Goal: Task Accomplishment & Management: Complete application form

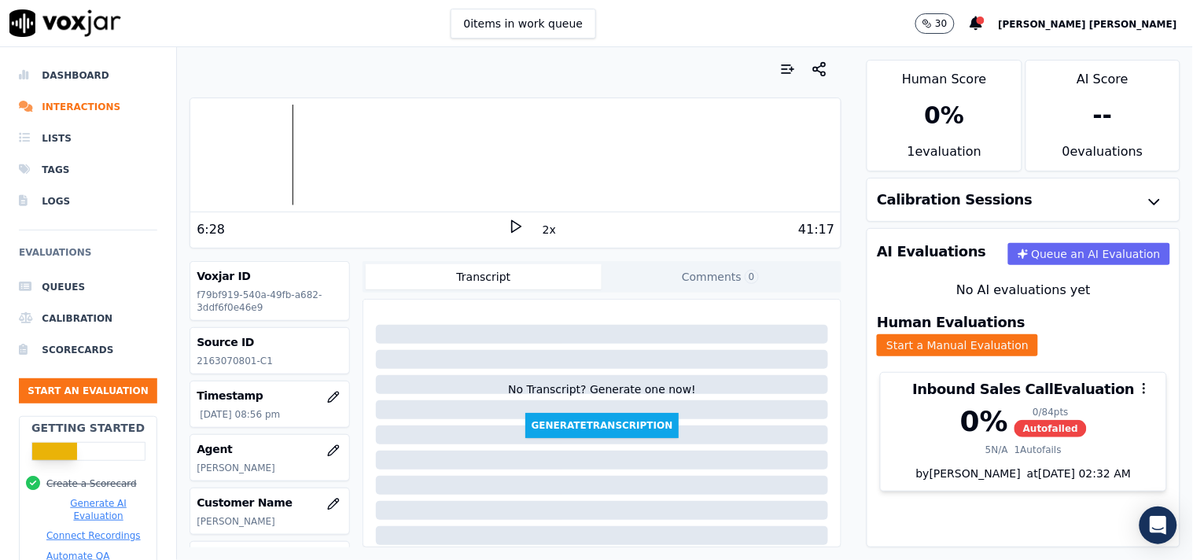
scroll to position [263, 0]
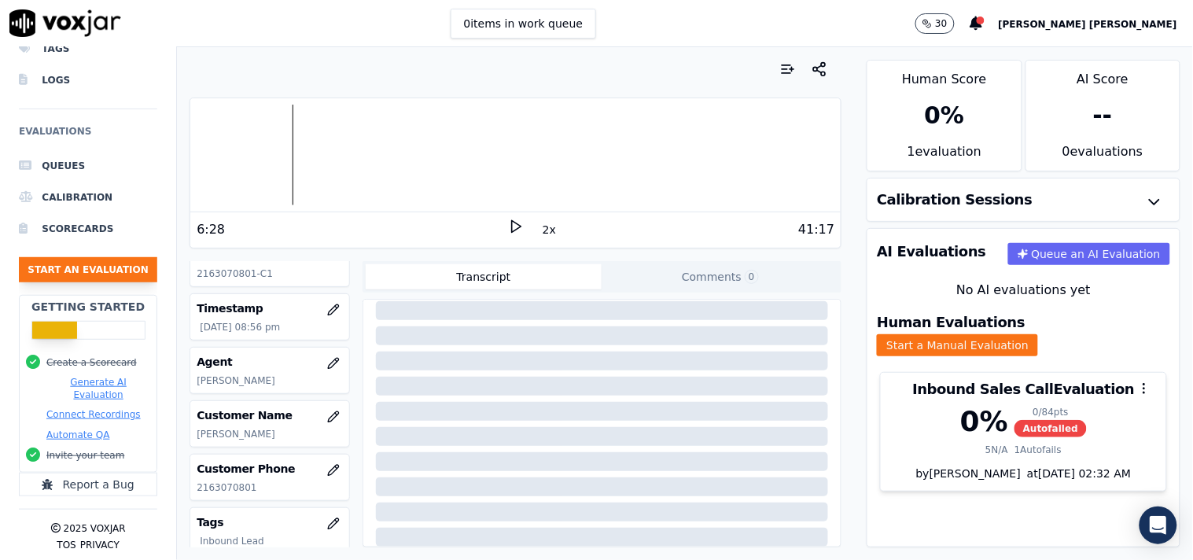
click at [51, 264] on button "Start an Evaluation" at bounding box center [88, 269] width 138 height 25
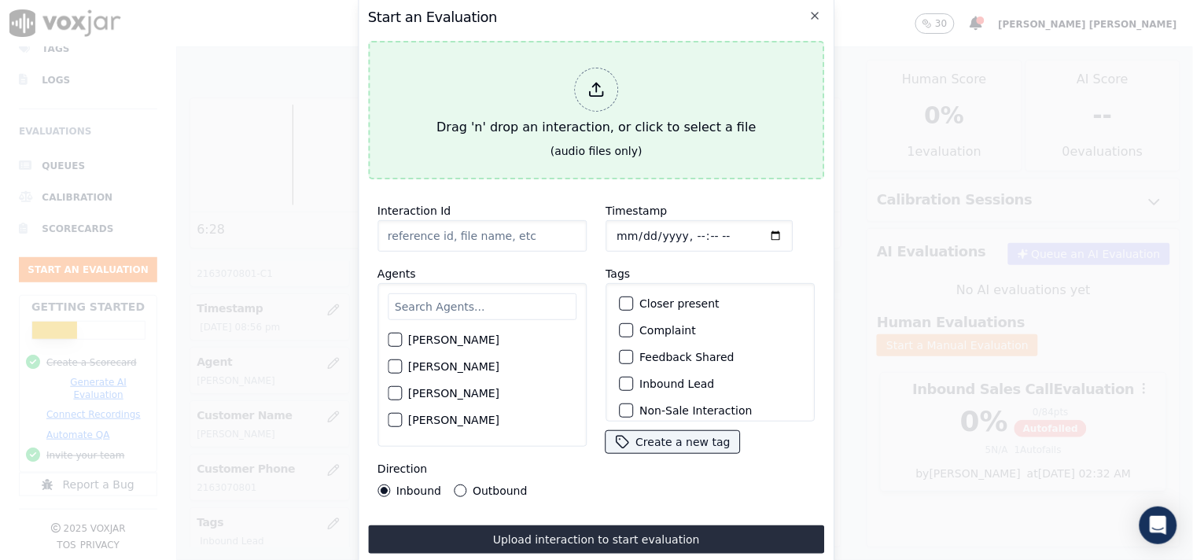
click at [582, 111] on div "Drag 'n' drop an interaction, or click to select a file" at bounding box center [596, 102] width 332 height 82
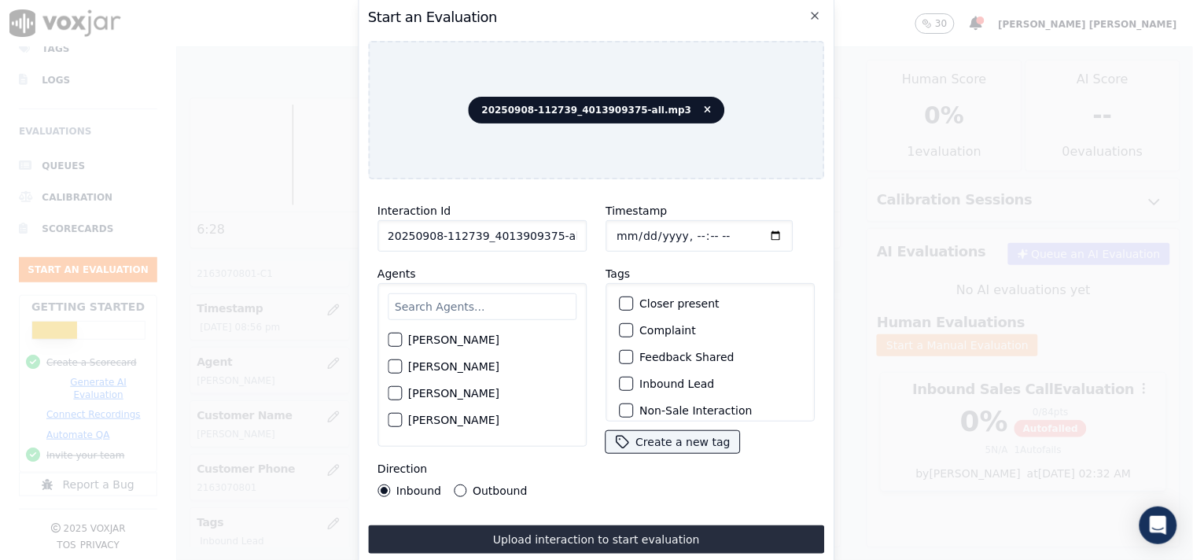
scroll to position [0, 9]
drag, startPoint x: 544, startPoint y: 234, endPoint x: 617, endPoint y: 234, distance: 73.1
click at [617, 234] on div "Interaction Id 20250908-112739_4013909375-all.mp3 Agents [PERSON_NAME] [PERSON_…" at bounding box center [596, 349] width 457 height 314
type input "20250908-112739_4013909375-C1"
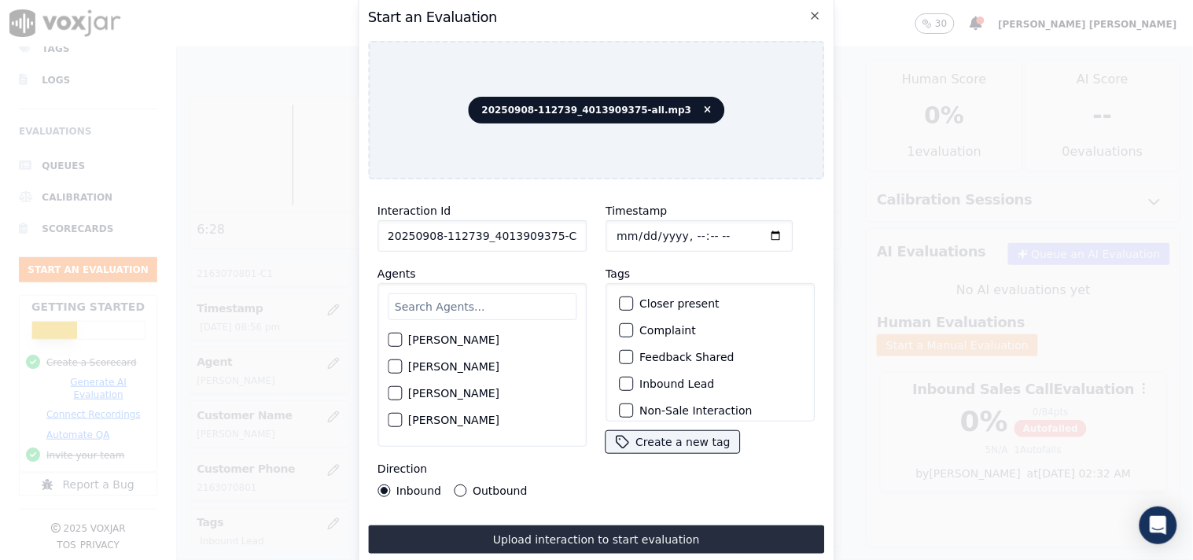
click at [614, 220] on input "Timestamp" at bounding box center [698, 235] width 187 height 31
type input "[DATE]T22:00"
click at [439, 296] on input "text" at bounding box center [482, 306] width 189 height 27
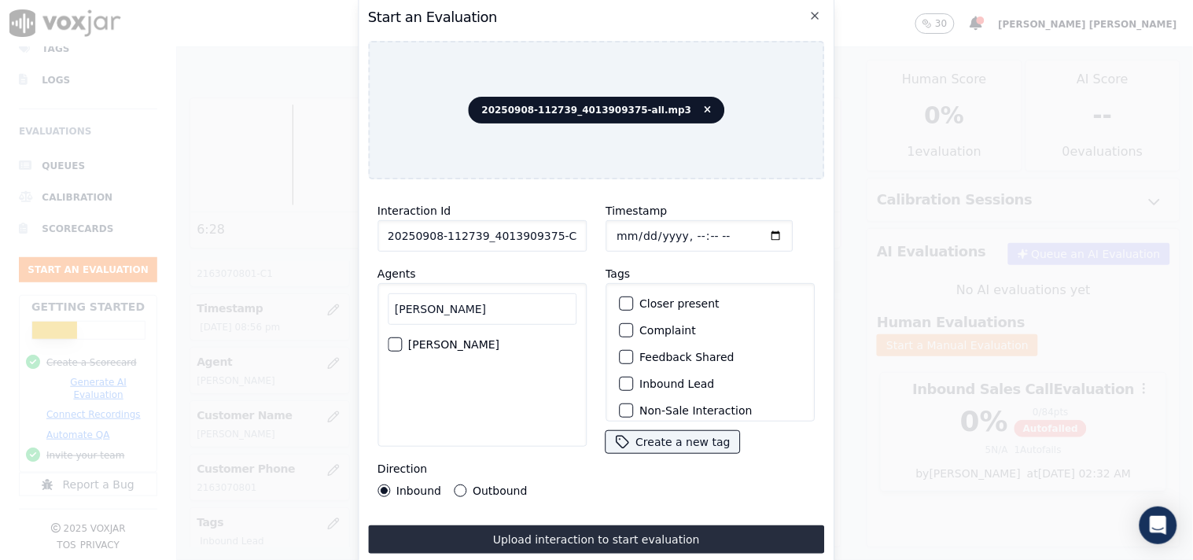
type input "[PERSON_NAME]"
click at [500, 344] on div "[PERSON_NAME]" at bounding box center [482, 344] width 189 height 27
click at [453, 323] on div "[PERSON_NAME]" at bounding box center [481, 365] width 209 height 164
click at [395, 339] on div "button" at bounding box center [393, 344] width 11 height 11
click at [645, 378] on label "Inbound Lead" at bounding box center [676, 383] width 75 height 11
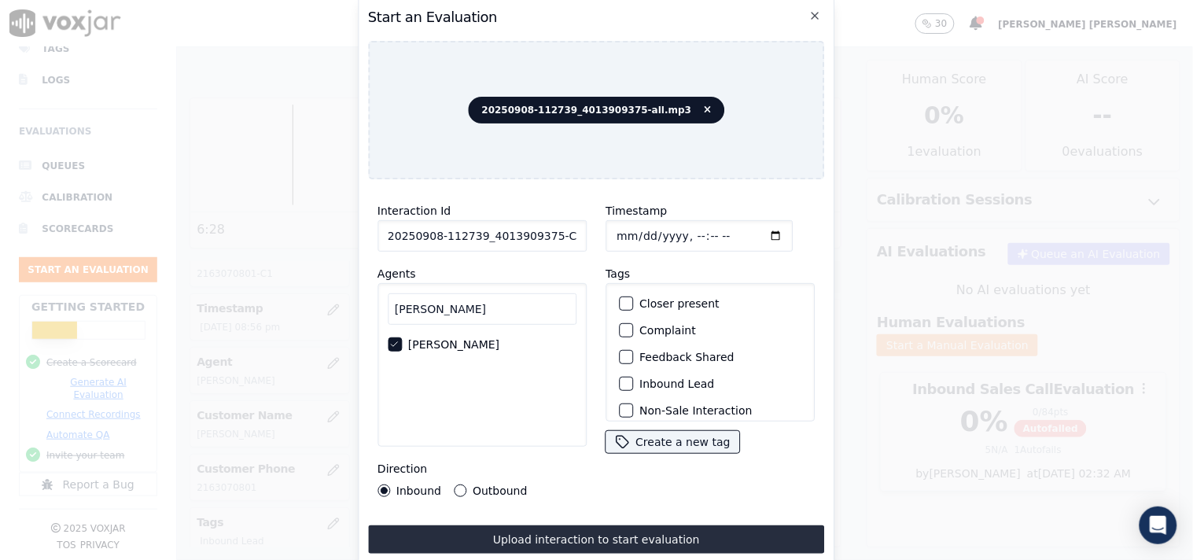
click at [633, 377] on button "Inbound Lead" at bounding box center [626, 384] width 14 height 14
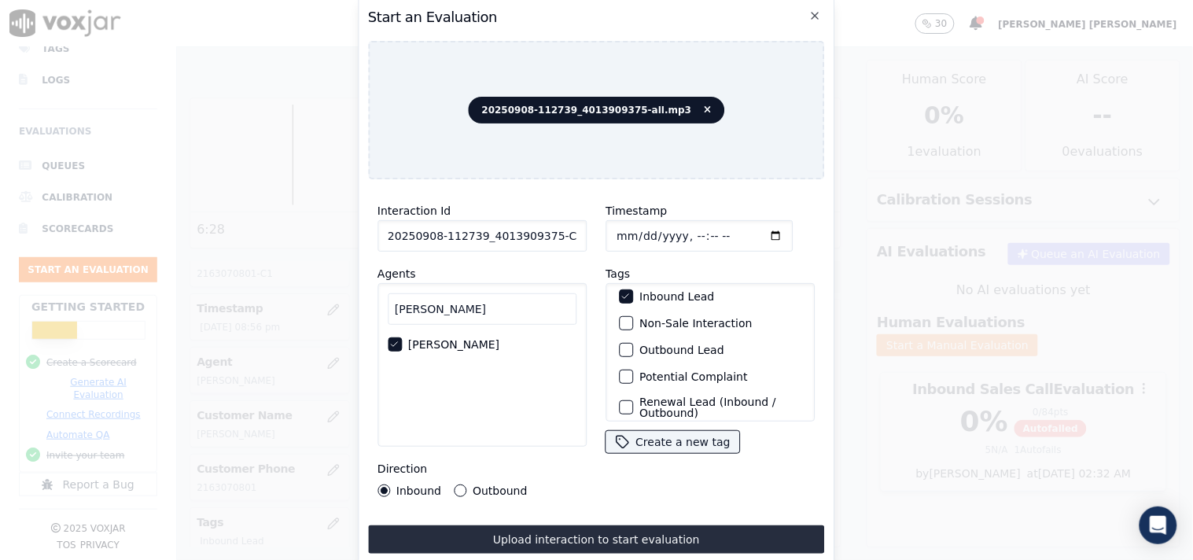
click at [659, 318] on label "Non-Sale Interaction" at bounding box center [695, 323] width 112 height 11
click at [633, 316] on button "Non-Sale Interaction" at bounding box center [626, 323] width 14 height 14
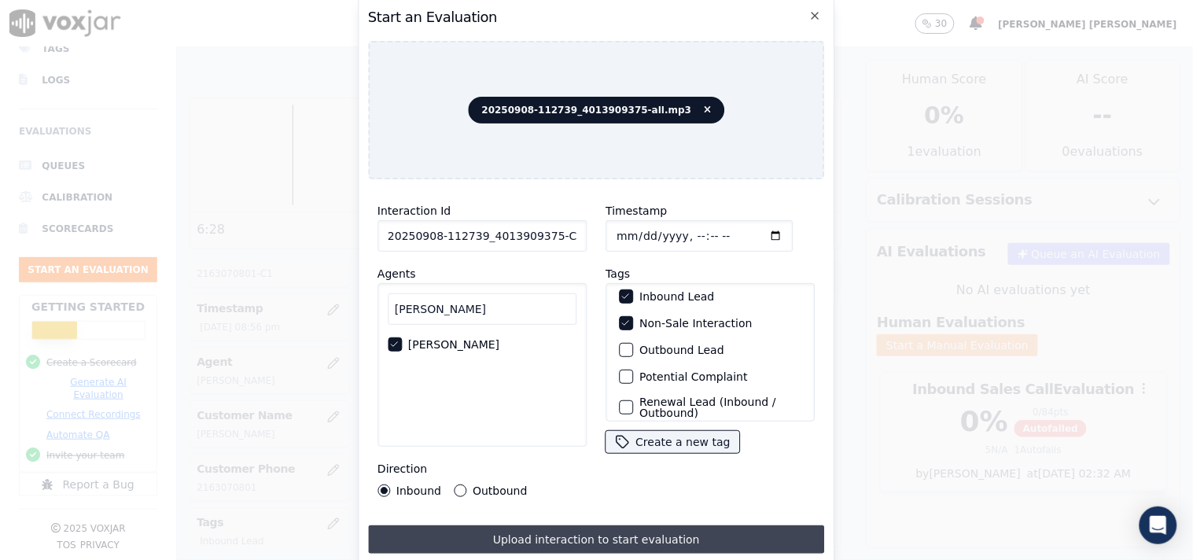
click at [554, 543] on button "Upload interaction to start evaluation" at bounding box center [596, 539] width 457 height 28
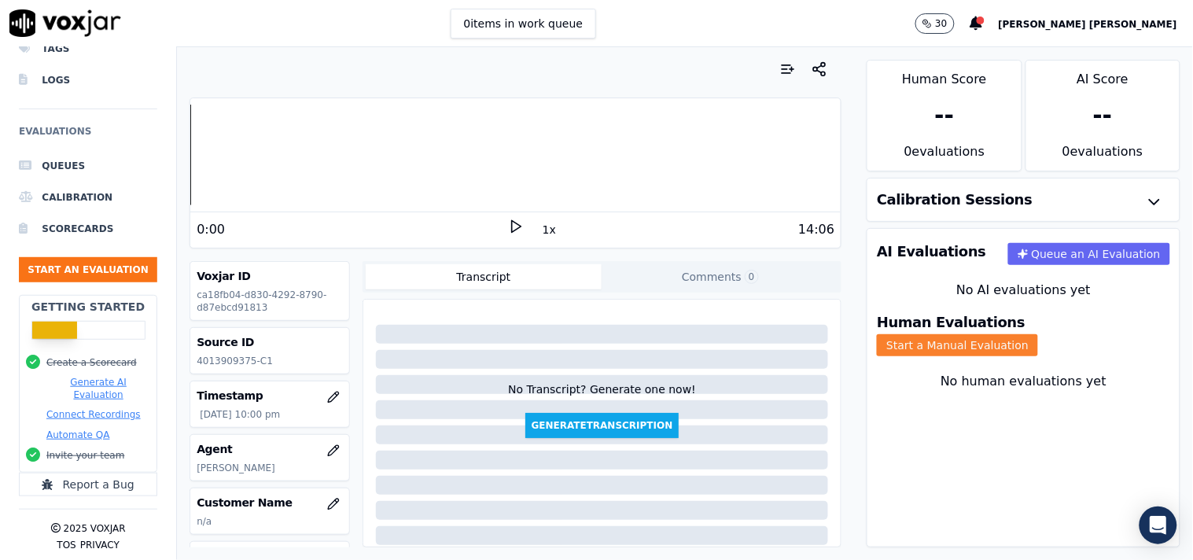
click at [1038, 334] on button "Start a Manual Evaluation" at bounding box center [957, 345] width 161 height 22
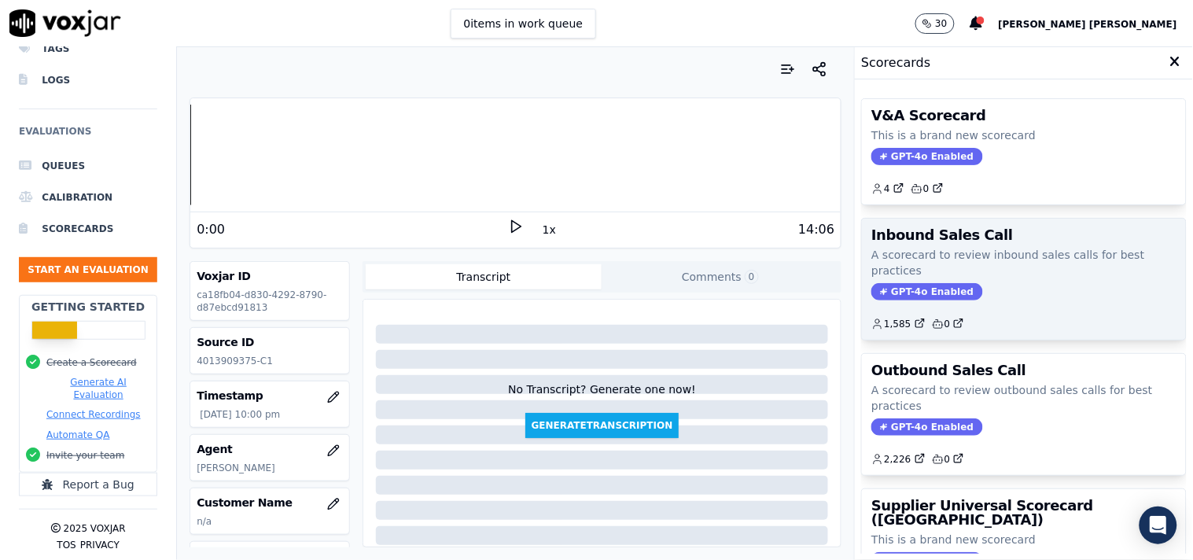
click at [916, 295] on span "GPT-4o Enabled" at bounding box center [926, 291] width 111 height 17
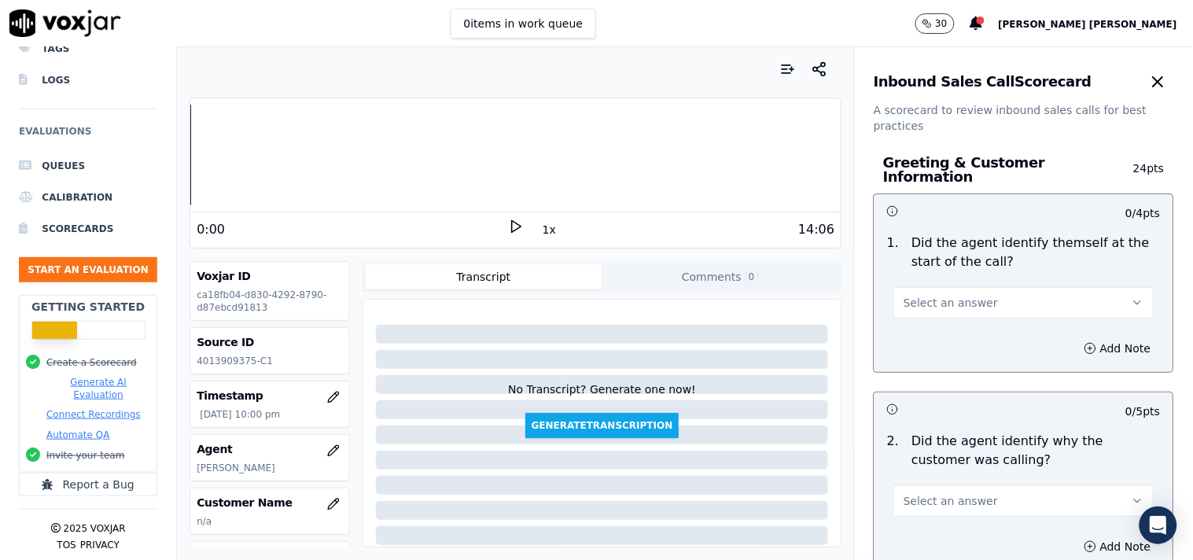
click at [928, 303] on button "Select an answer" at bounding box center [1023, 302] width 261 height 31
click at [914, 337] on div "Yes" at bounding box center [996, 330] width 231 height 25
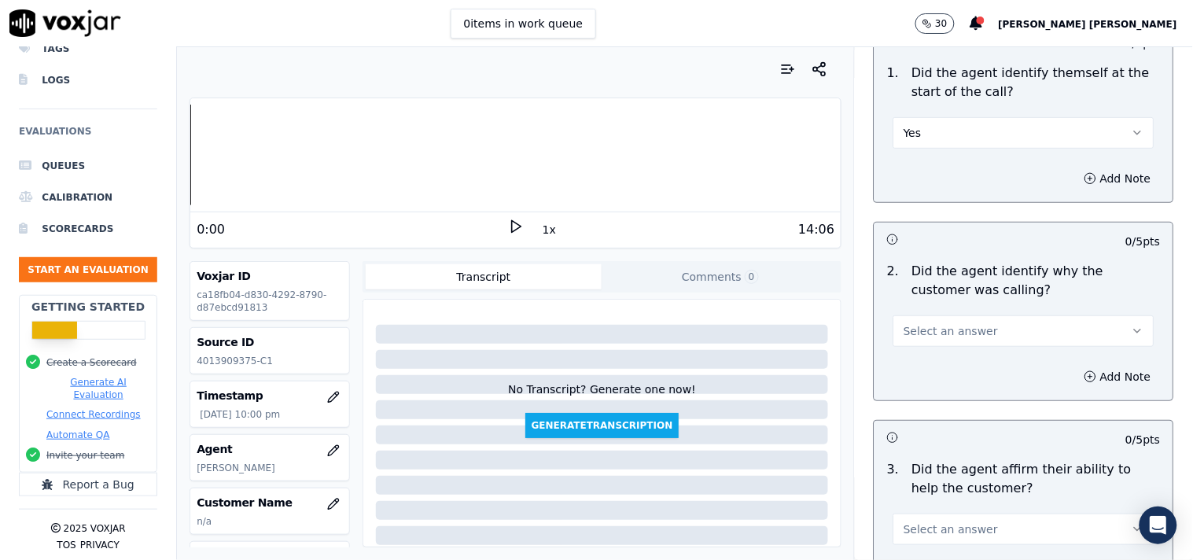
scroll to position [175, 0]
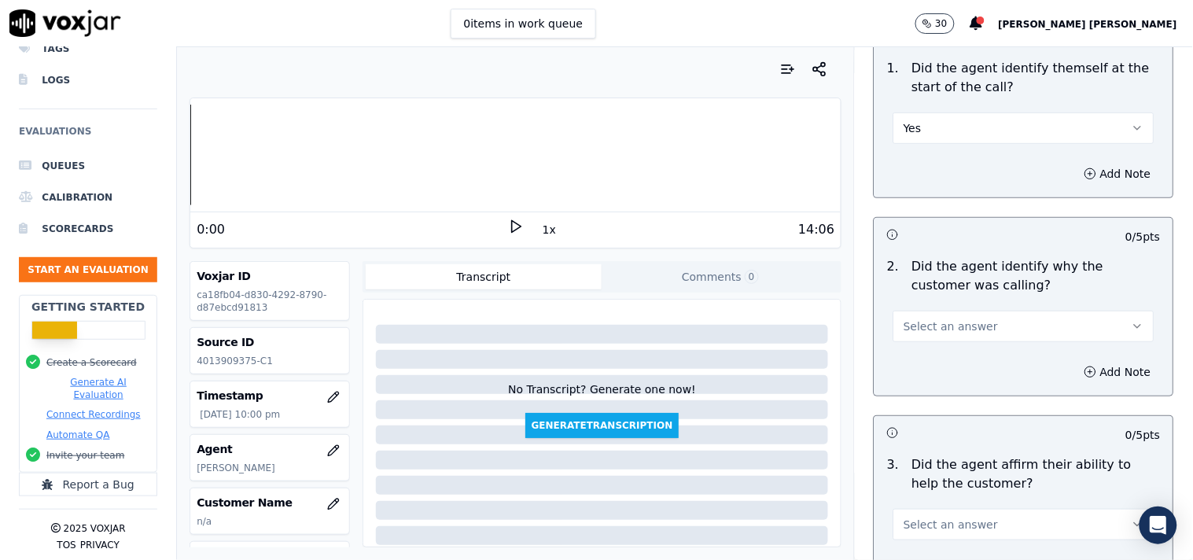
click at [983, 311] on button "Select an answer" at bounding box center [1023, 326] width 261 height 31
click at [961, 355] on div "Yes" at bounding box center [996, 353] width 231 height 25
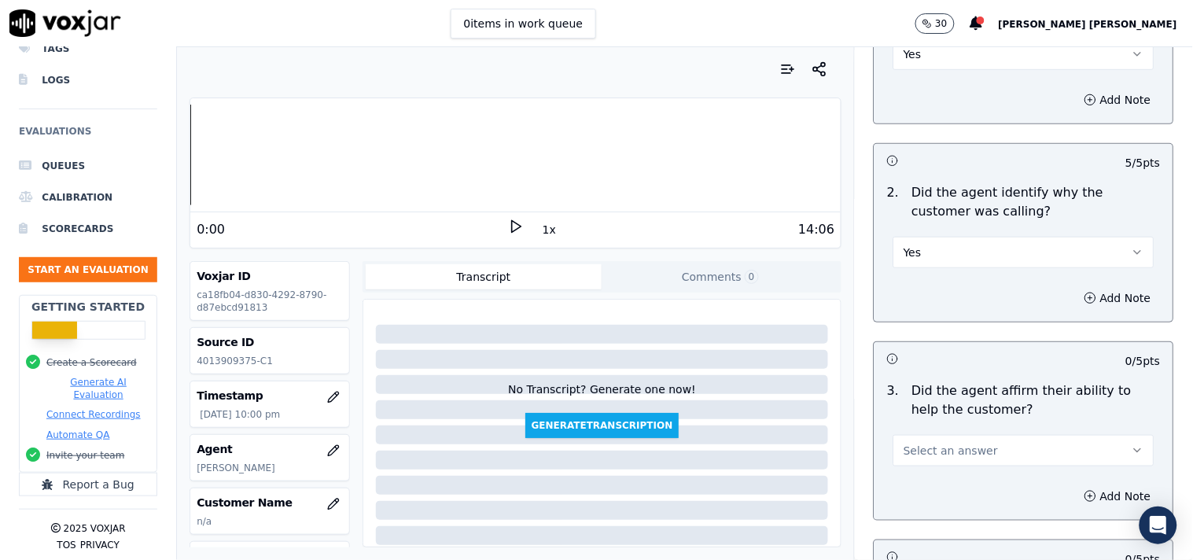
scroll to position [349, 0]
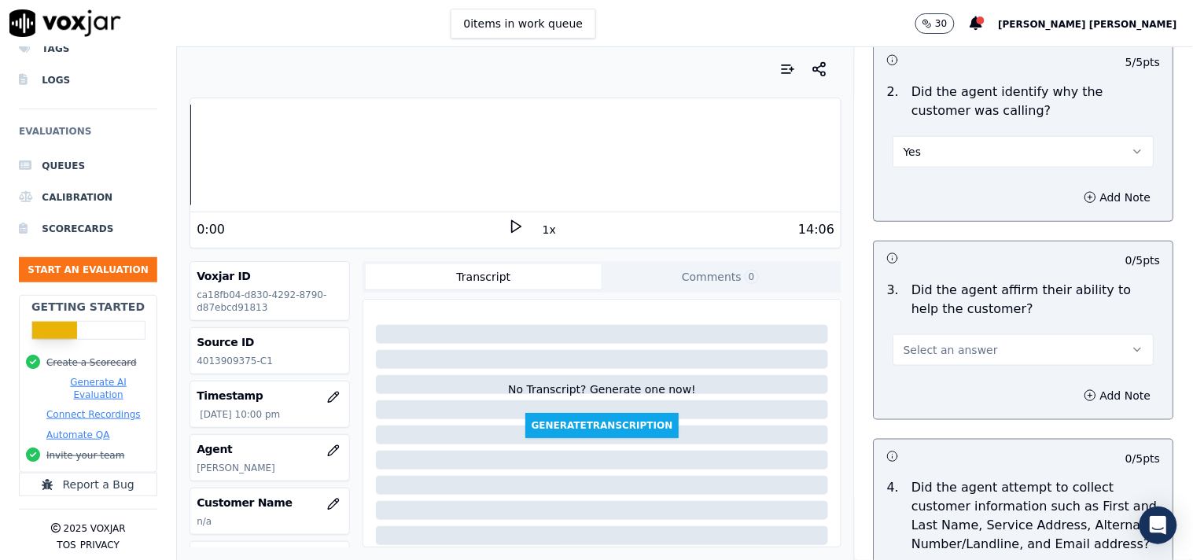
click at [984, 355] on button "Select an answer" at bounding box center [1023, 349] width 261 height 31
click at [978, 371] on div "Yes" at bounding box center [996, 377] width 231 height 25
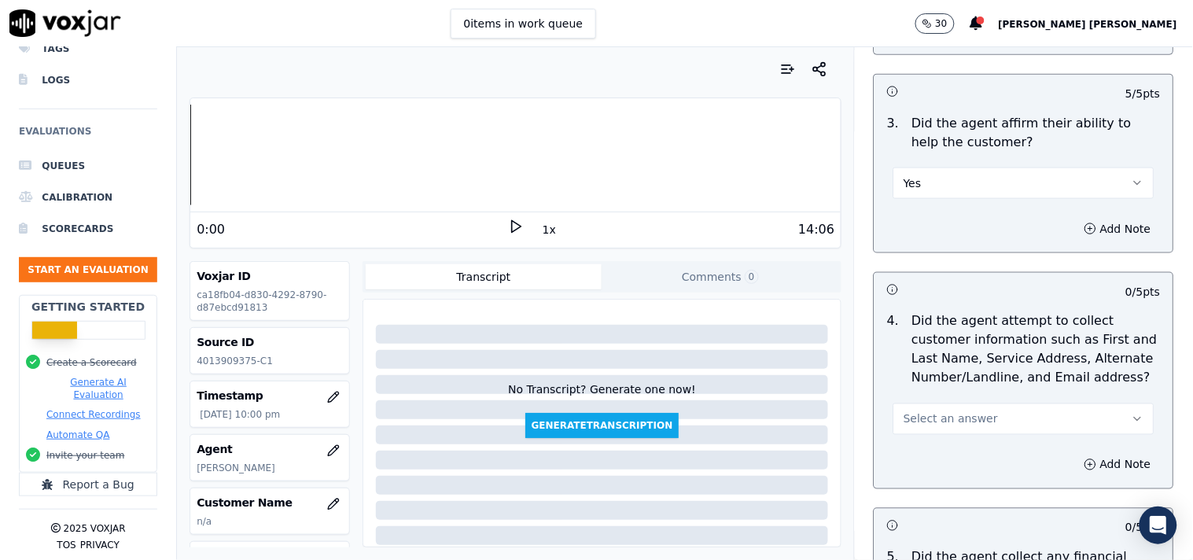
scroll to position [524, 0]
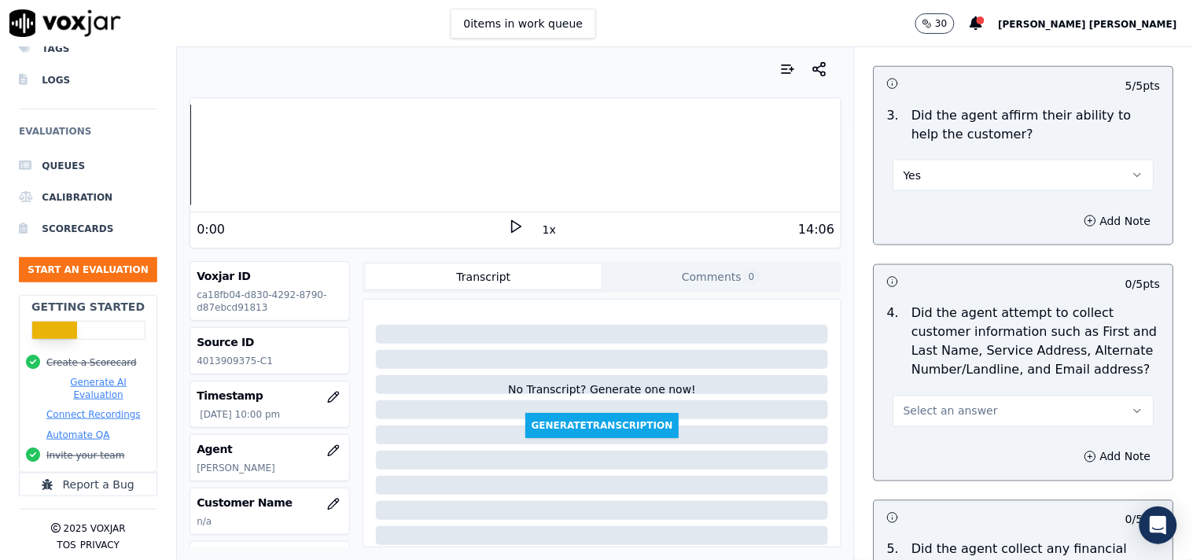
click at [979, 405] on button "Select an answer" at bounding box center [1023, 410] width 261 height 31
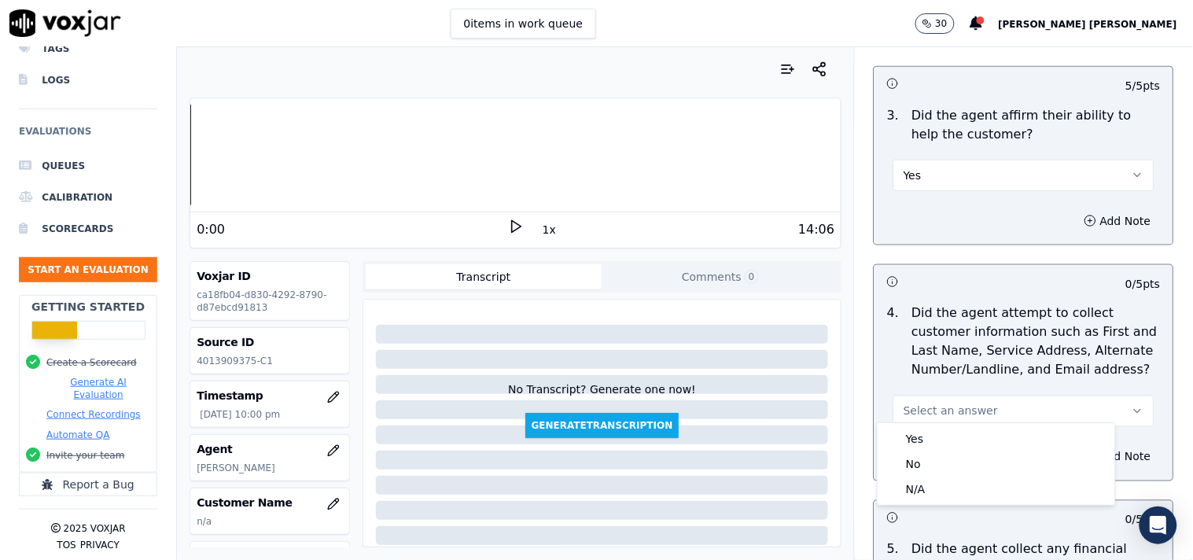
click at [970, 422] on div "Yes No N/A" at bounding box center [996, 463] width 239 height 83
click at [971, 432] on div "Yes" at bounding box center [996, 438] width 231 height 25
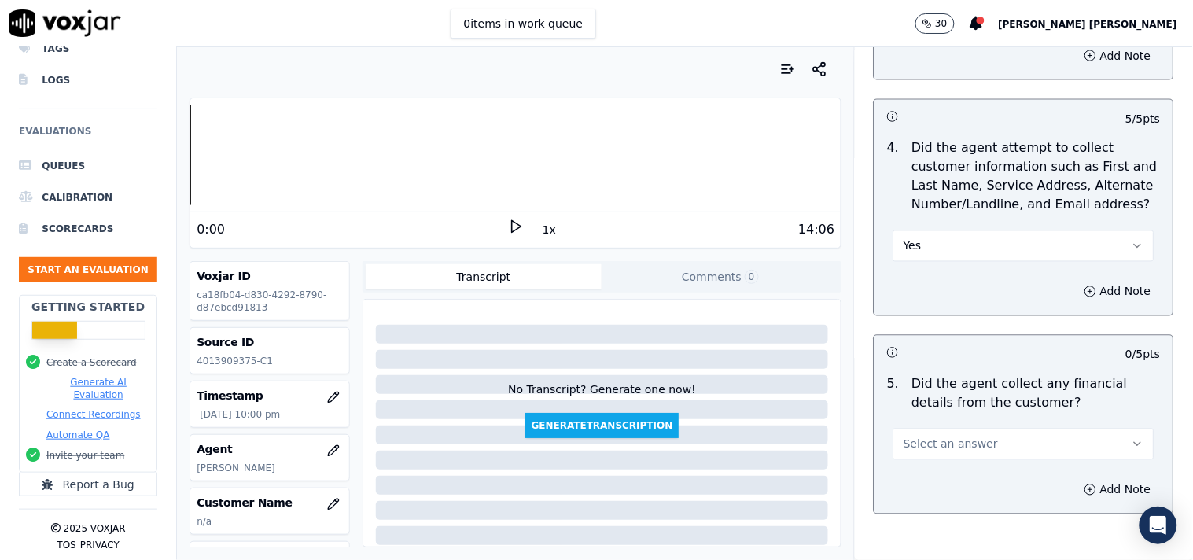
scroll to position [698, 0]
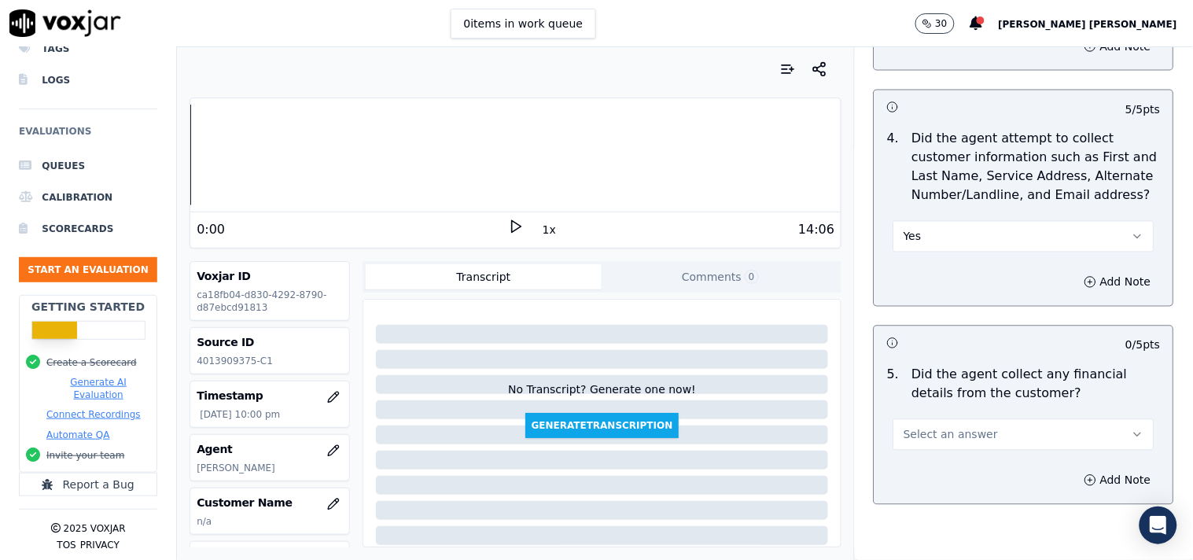
click at [970, 441] on button "Select an answer" at bounding box center [1023, 434] width 261 height 31
click at [947, 495] on div "No" at bounding box center [996, 487] width 231 height 25
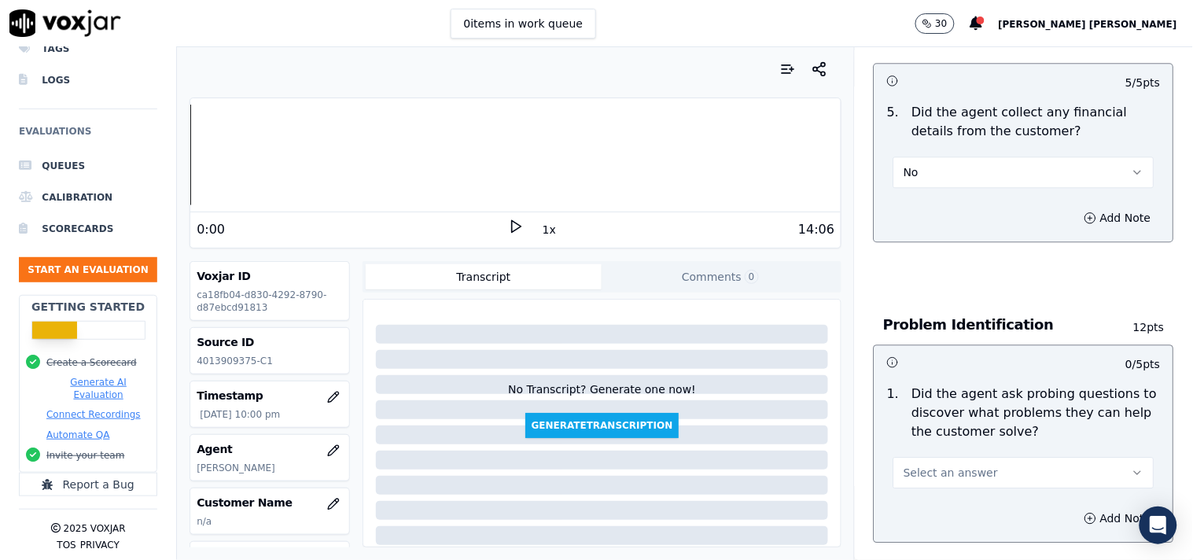
click at [963, 457] on button "Select an answer" at bounding box center [1023, 472] width 261 height 31
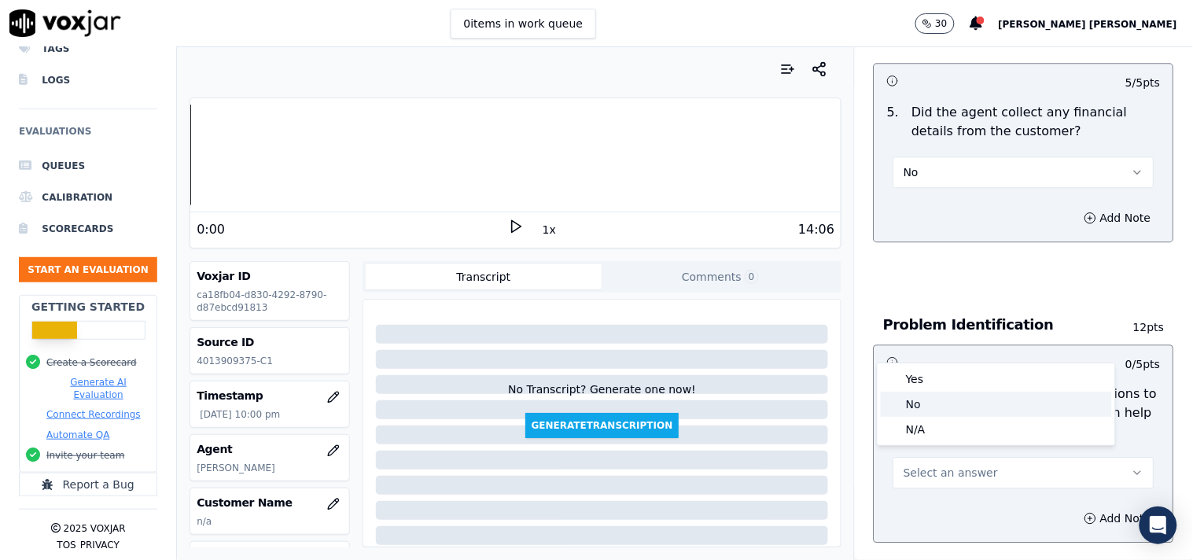
click at [952, 412] on div "No" at bounding box center [996, 404] width 231 height 25
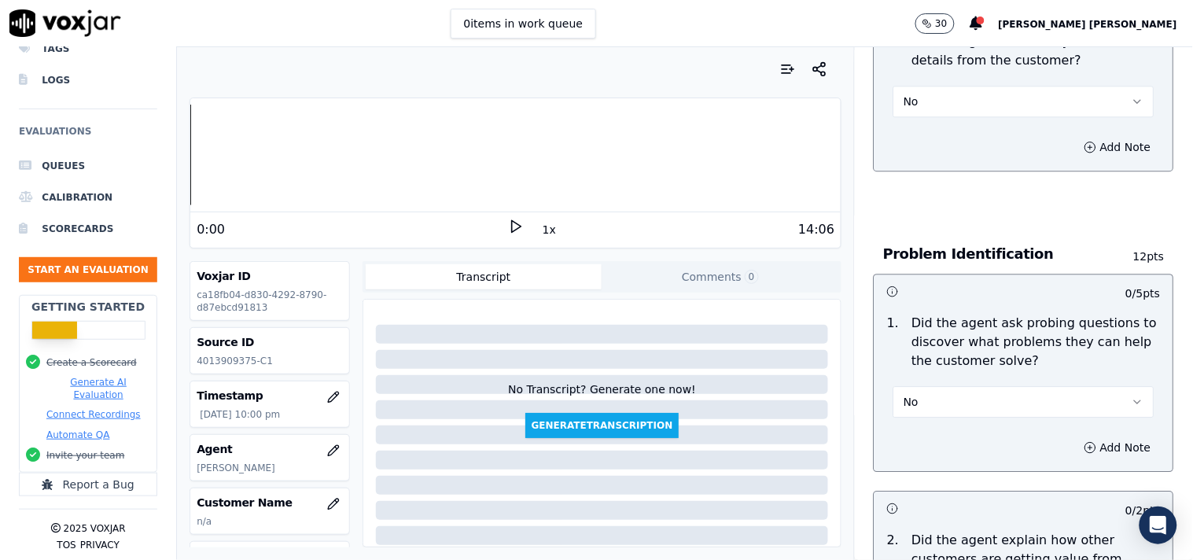
scroll to position [1135, 0]
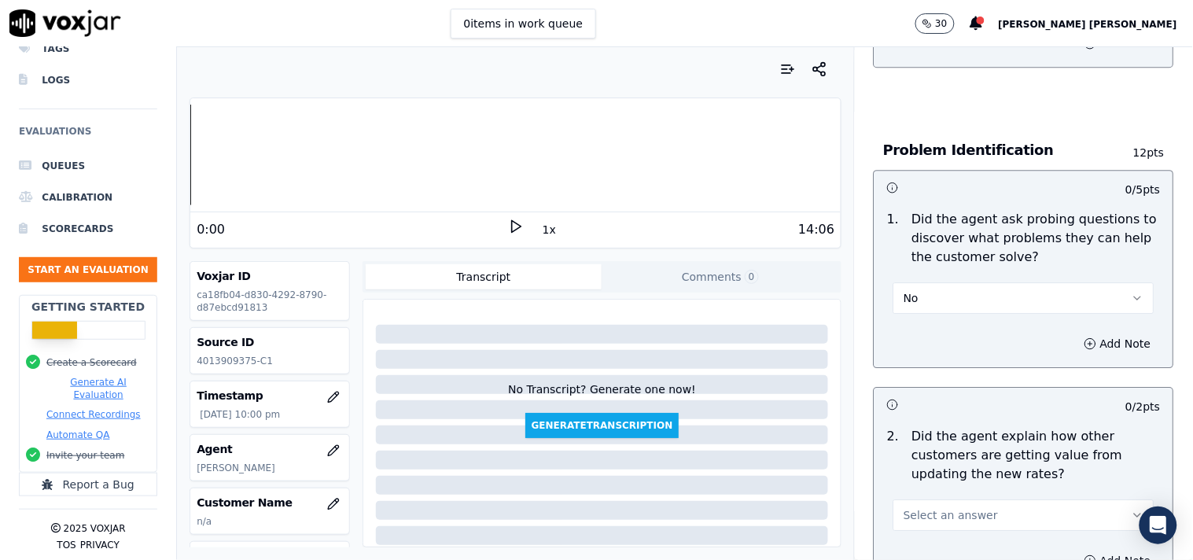
click at [956, 307] on div "1 . Did the agent ask probing questions to discover what problems they can help…" at bounding box center [1023, 262] width 299 height 116
click at [956, 295] on button "No" at bounding box center [1023, 297] width 261 height 31
click at [950, 333] on div "Yes" at bounding box center [996, 325] width 231 height 25
click at [970, 507] on button "Select an answer" at bounding box center [1023, 514] width 261 height 31
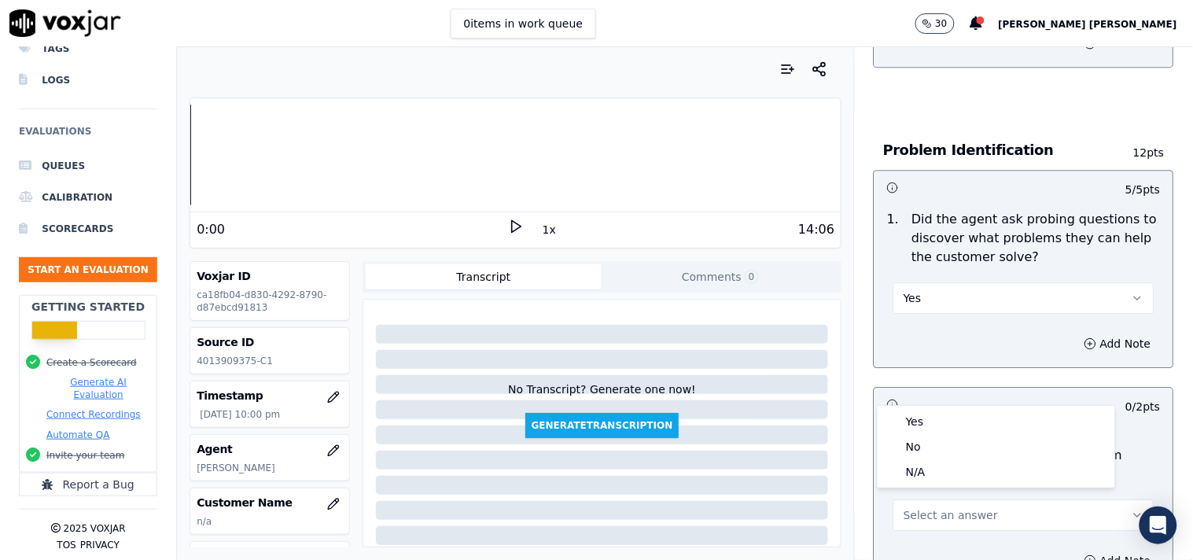
click at [939, 482] on div "N/A" at bounding box center [996, 471] width 231 height 25
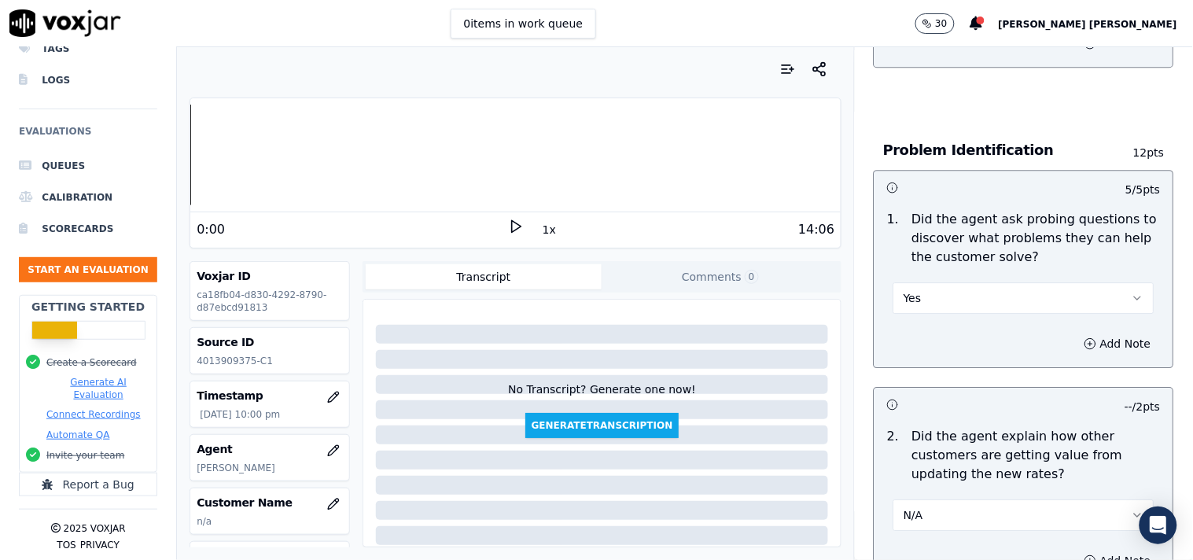
scroll to position [1397, 0]
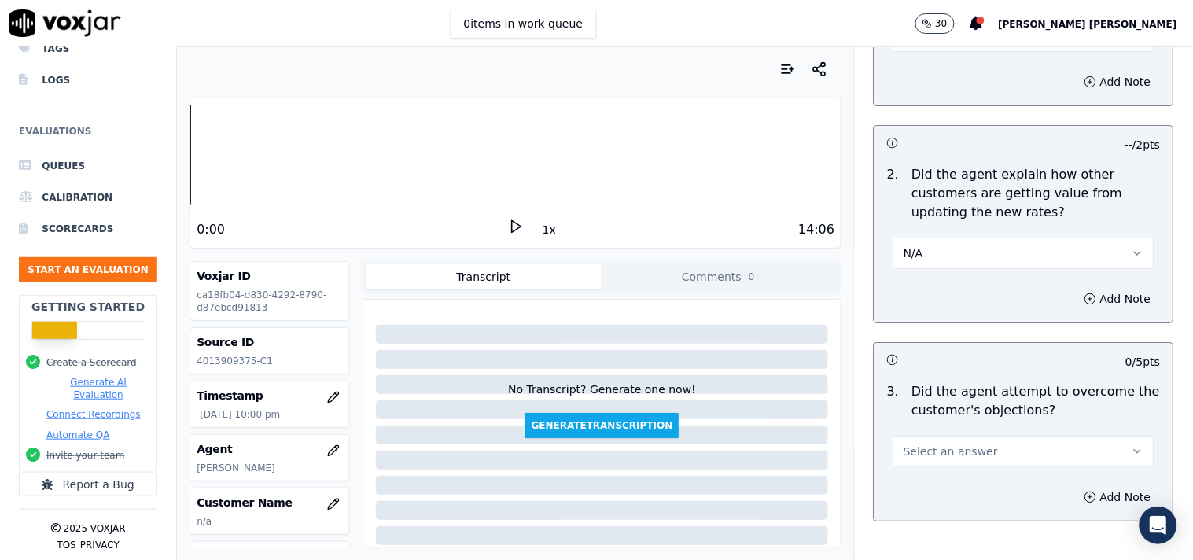
click at [965, 448] on span "Select an answer" at bounding box center [950, 451] width 94 height 16
click at [950, 469] on div "Yes" at bounding box center [996, 478] width 231 height 25
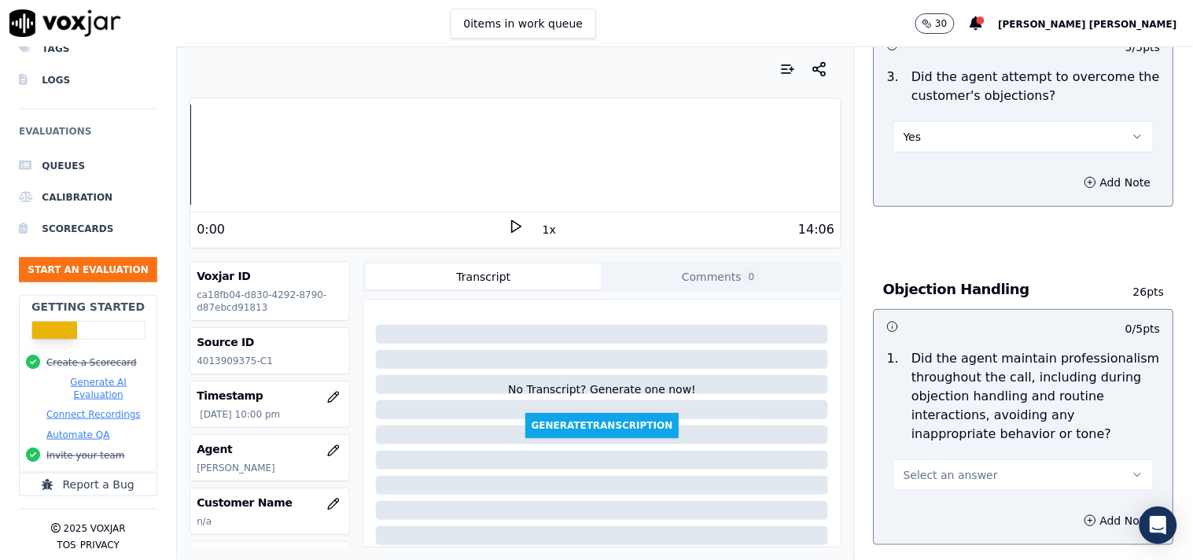
scroll to position [1747, 0]
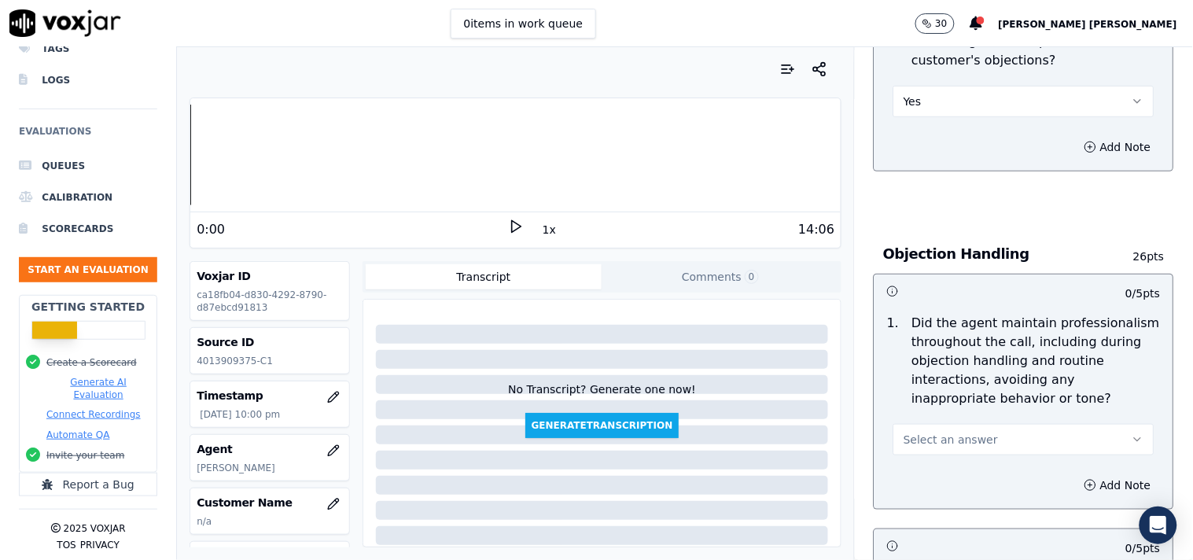
click at [950, 432] on span "Select an answer" at bounding box center [950, 440] width 94 height 16
click at [941, 457] on div "Yes" at bounding box center [996, 467] width 231 height 25
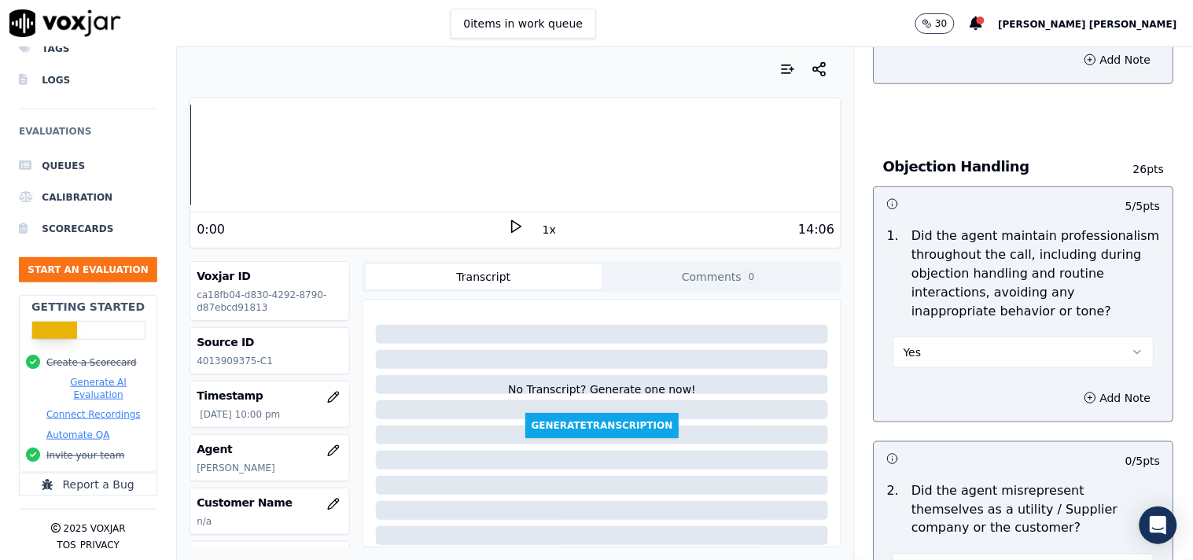
scroll to position [2009, 0]
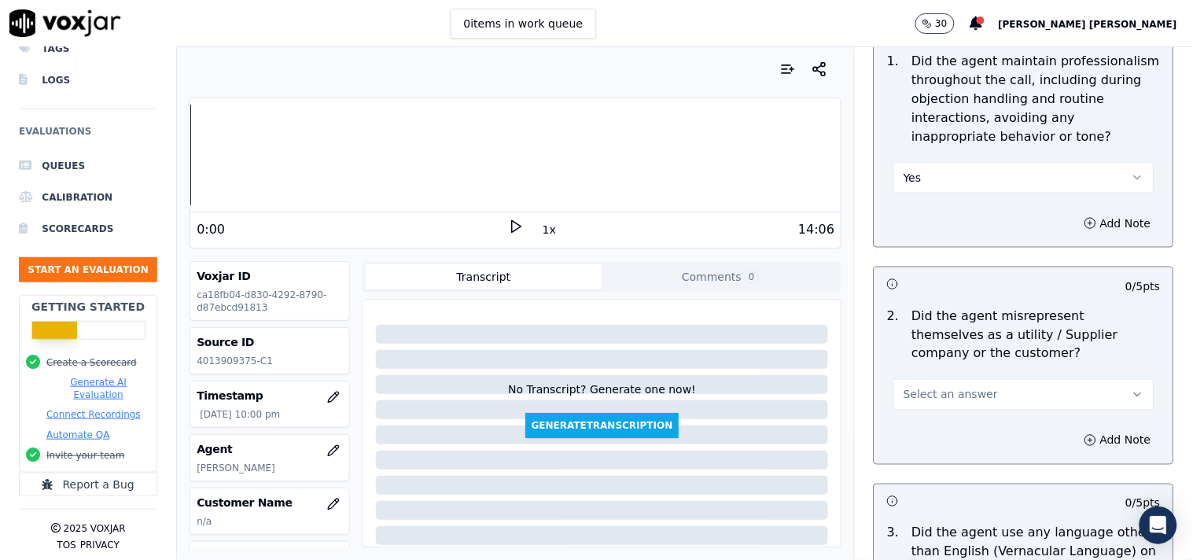
click at [965, 387] on span "Select an answer" at bounding box center [950, 395] width 94 height 16
click at [964, 451] on div "No" at bounding box center [996, 448] width 231 height 25
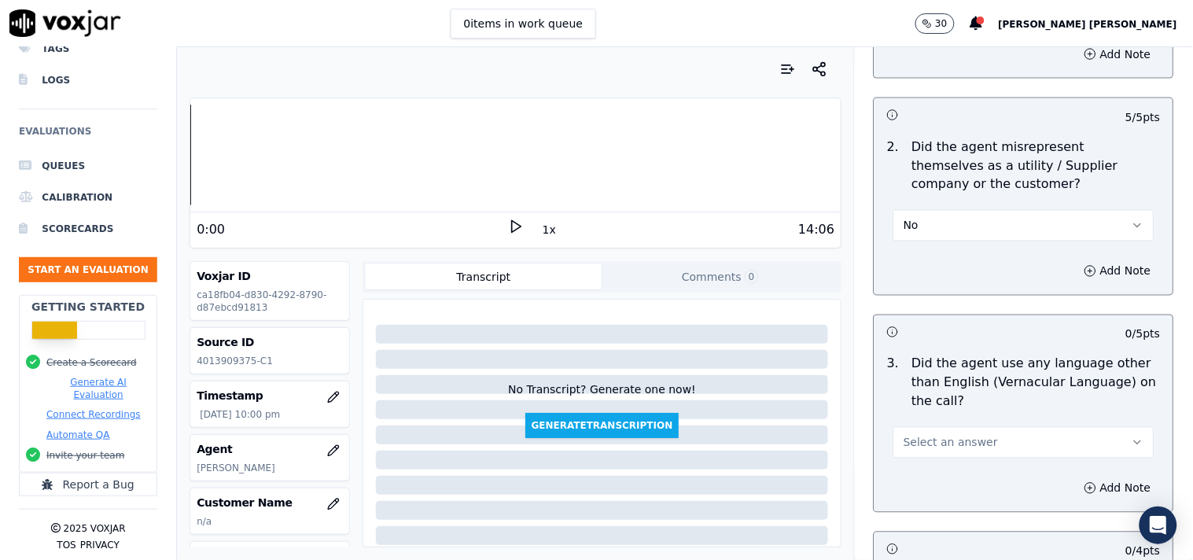
scroll to position [2183, 0]
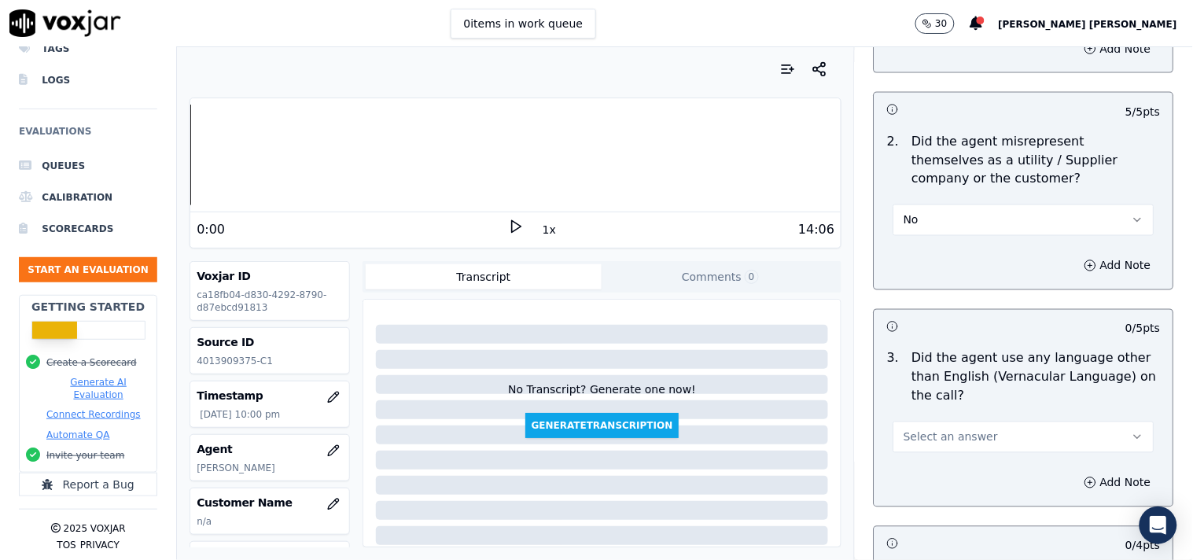
click at [968, 436] on button "Select an answer" at bounding box center [1023, 436] width 261 height 31
click at [940, 484] on div "No" at bounding box center [996, 490] width 231 height 25
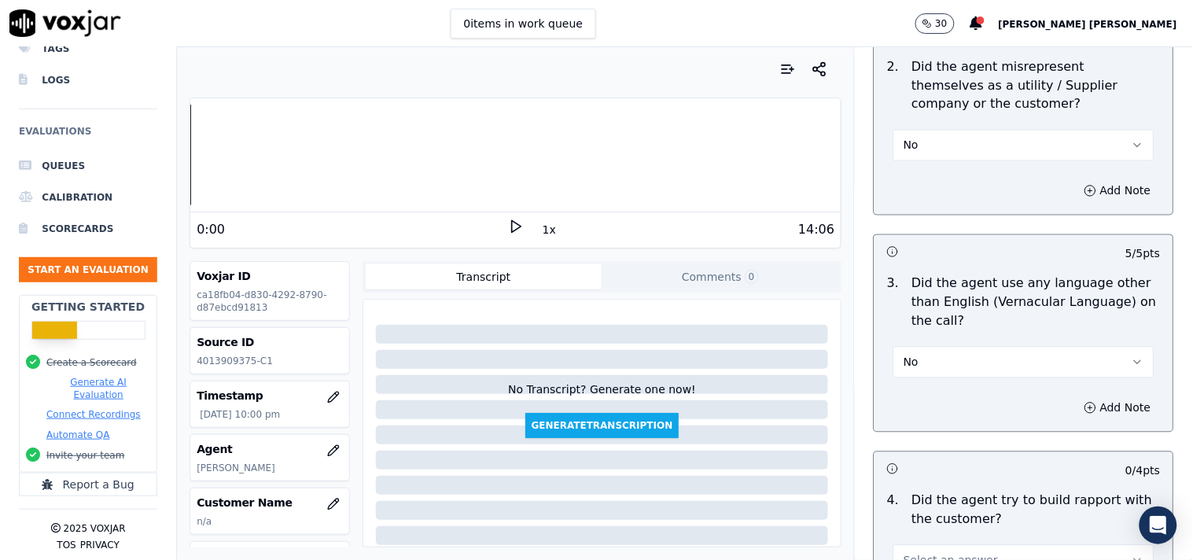
scroll to position [2359, 0]
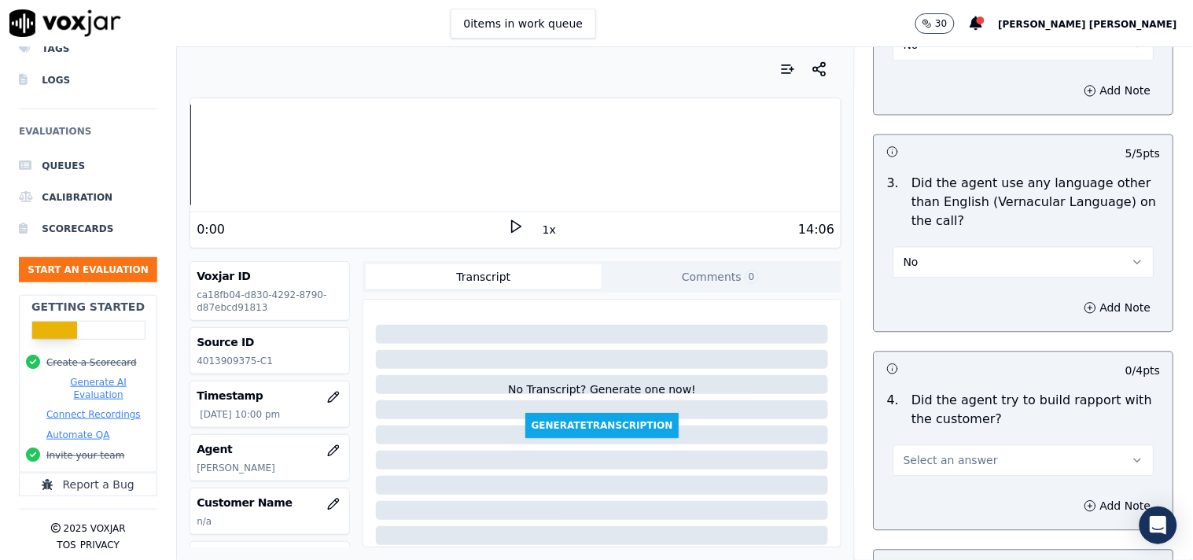
click at [954, 454] on span "Select an answer" at bounding box center [950, 460] width 94 height 16
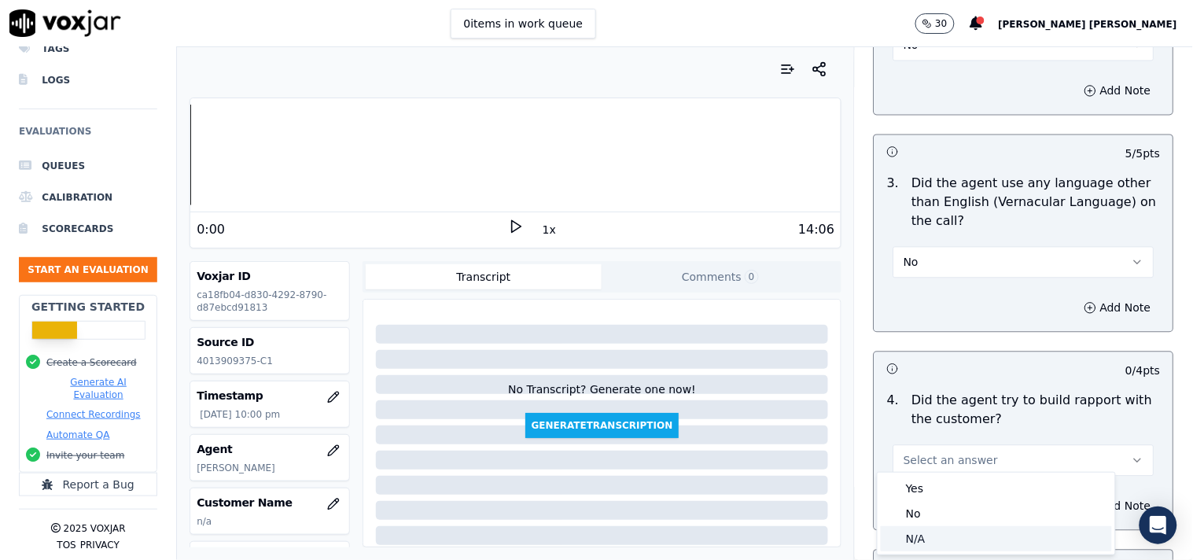
click at [932, 532] on div "N/A" at bounding box center [996, 538] width 231 height 25
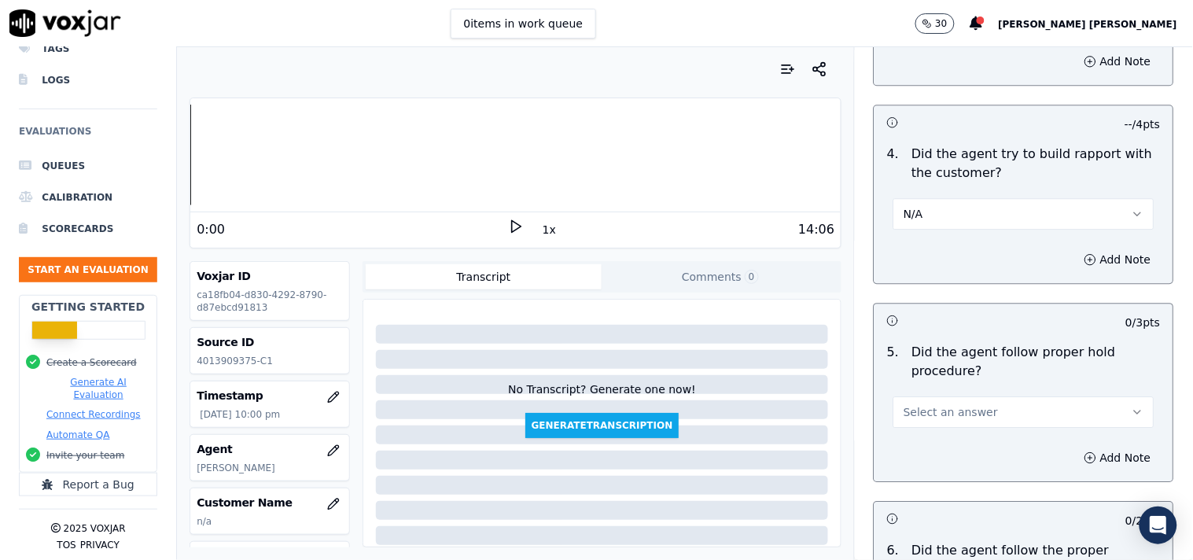
scroll to position [2621, 0]
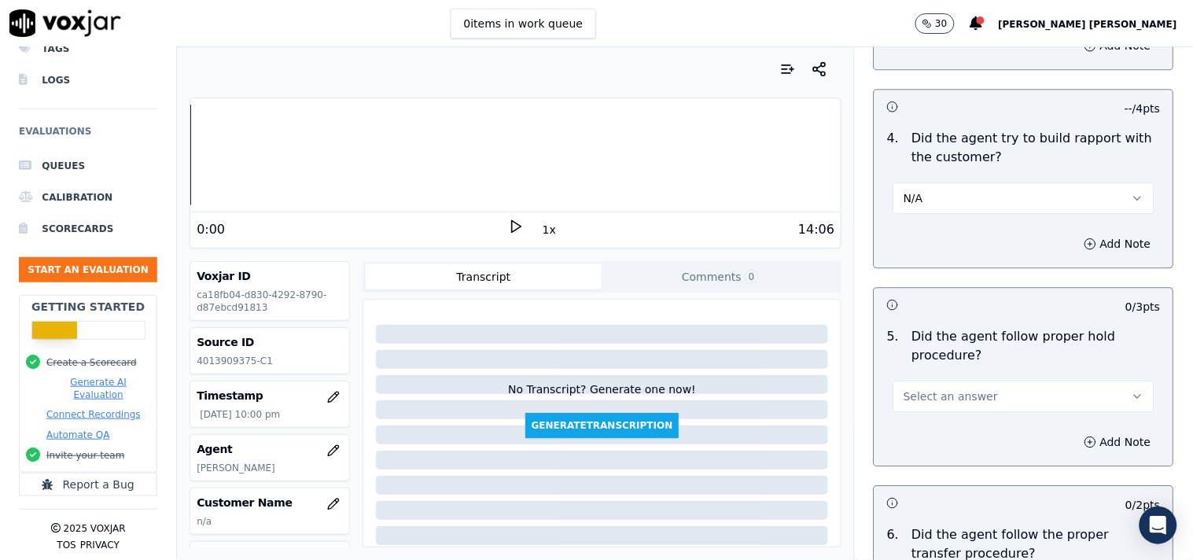
click at [971, 382] on button "Select an answer" at bounding box center [1023, 396] width 261 height 31
click at [960, 420] on div "Yes" at bounding box center [996, 424] width 231 height 25
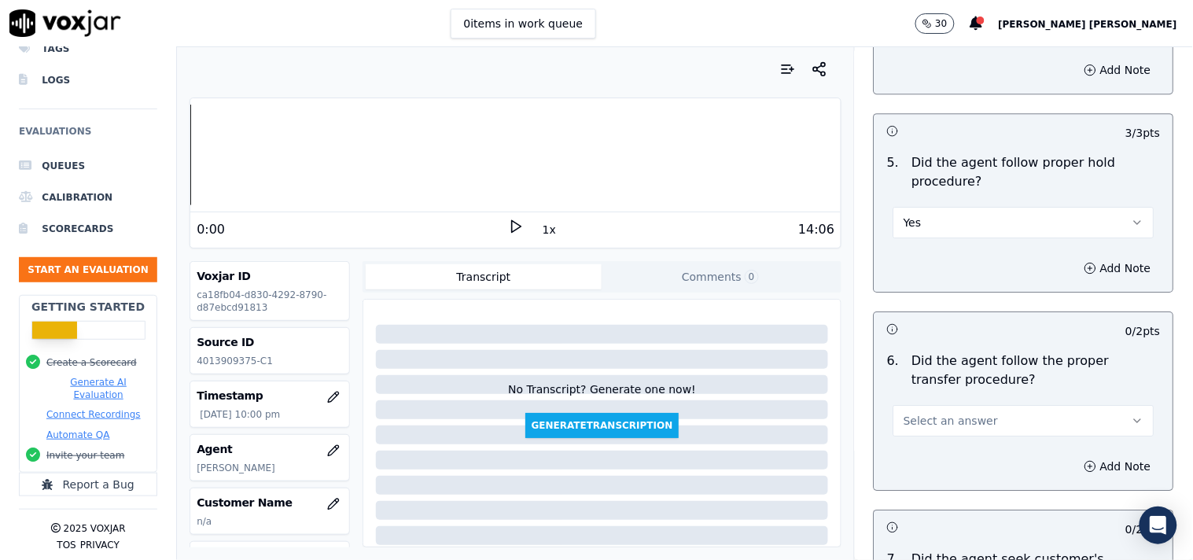
scroll to position [2795, 0]
click at [926, 425] on button "Select an answer" at bounding box center [1023, 419] width 261 height 31
click at [940, 451] on div "Yes" at bounding box center [996, 448] width 231 height 25
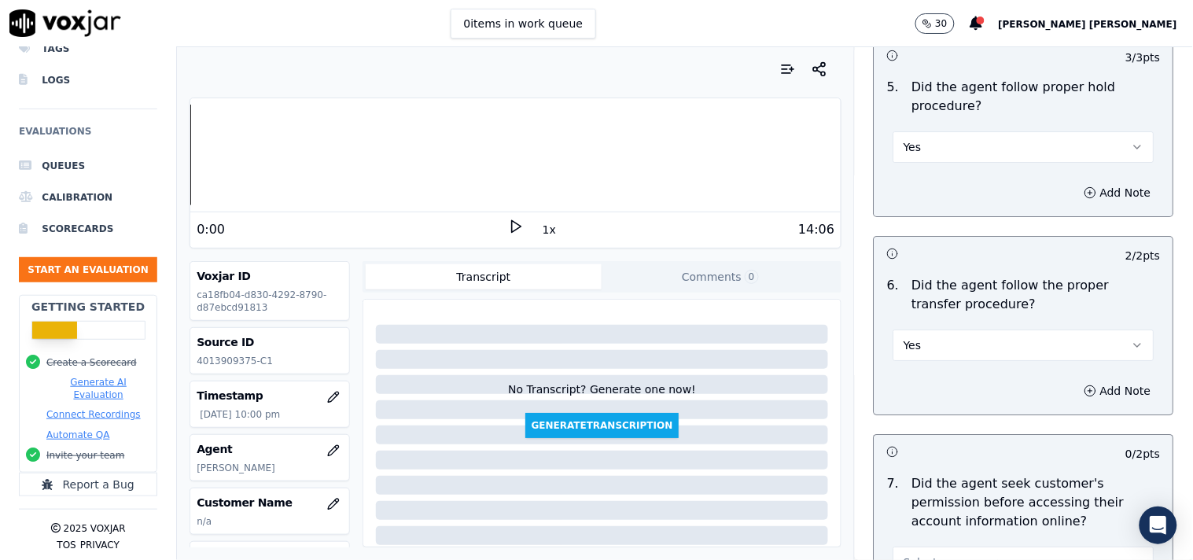
scroll to position [2970, 0]
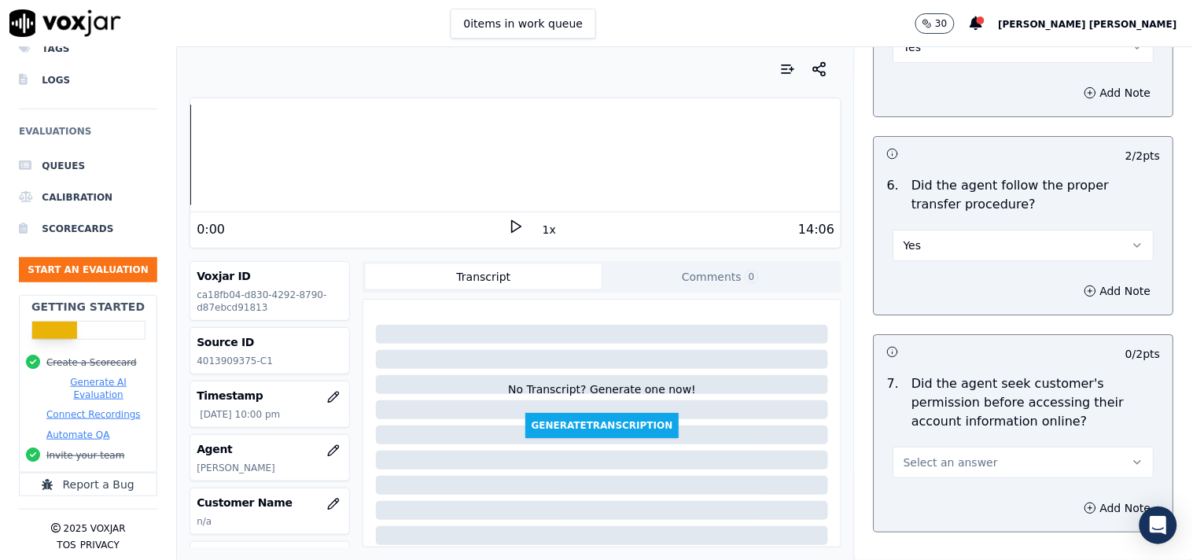
click at [942, 454] on span "Select an answer" at bounding box center [950, 462] width 94 height 16
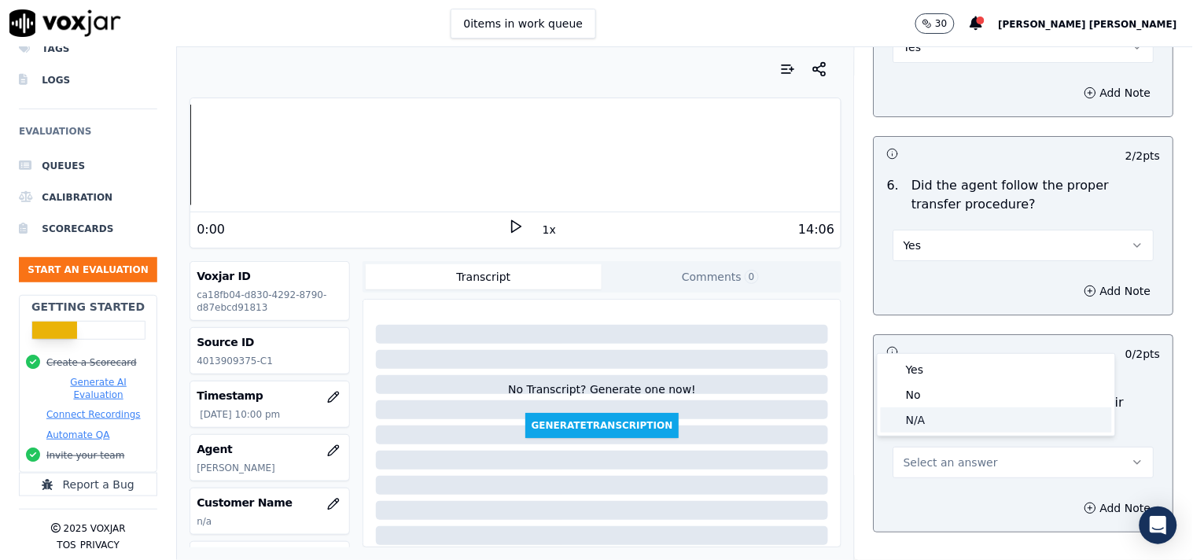
click at [932, 403] on div "No" at bounding box center [996, 394] width 231 height 25
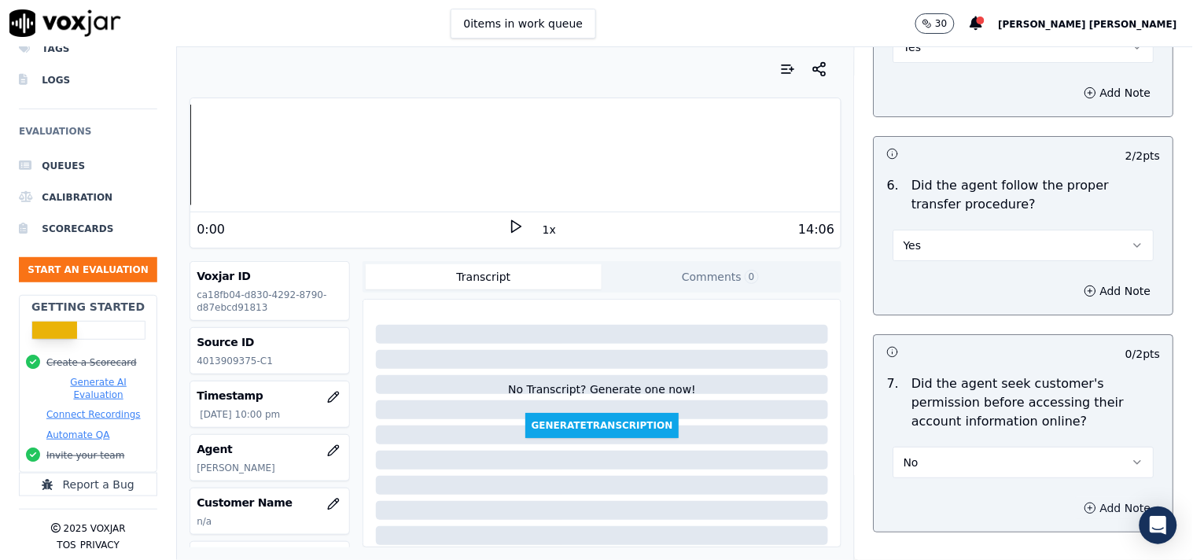
click at [1080, 504] on button "Add Note" at bounding box center [1118, 508] width 86 height 22
click at [996, 500] on div "Hide note" at bounding box center [1023, 549] width 299 height 131
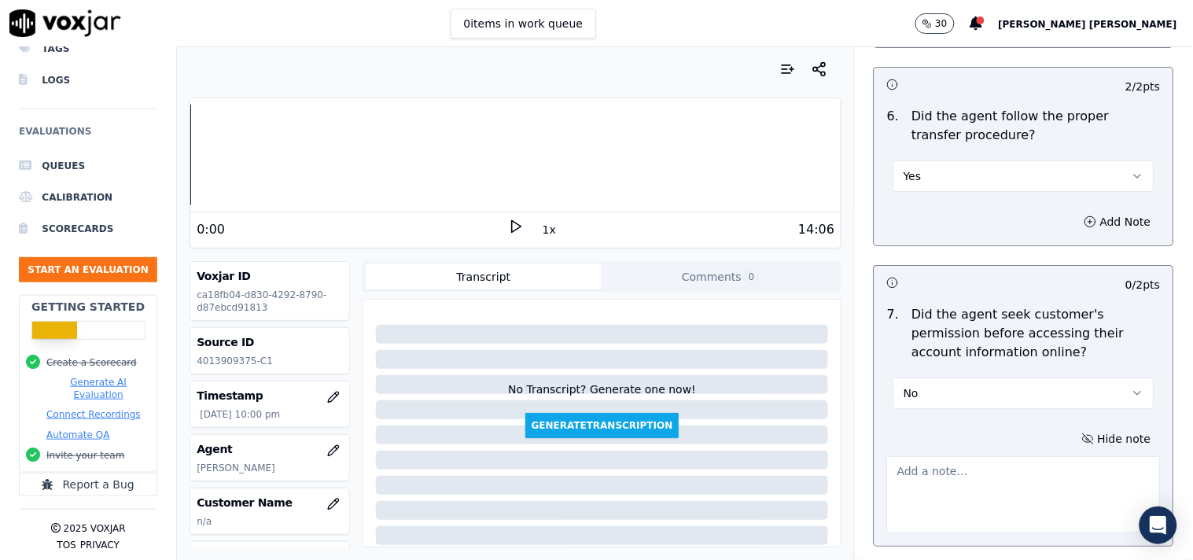
scroll to position [3145, 0]
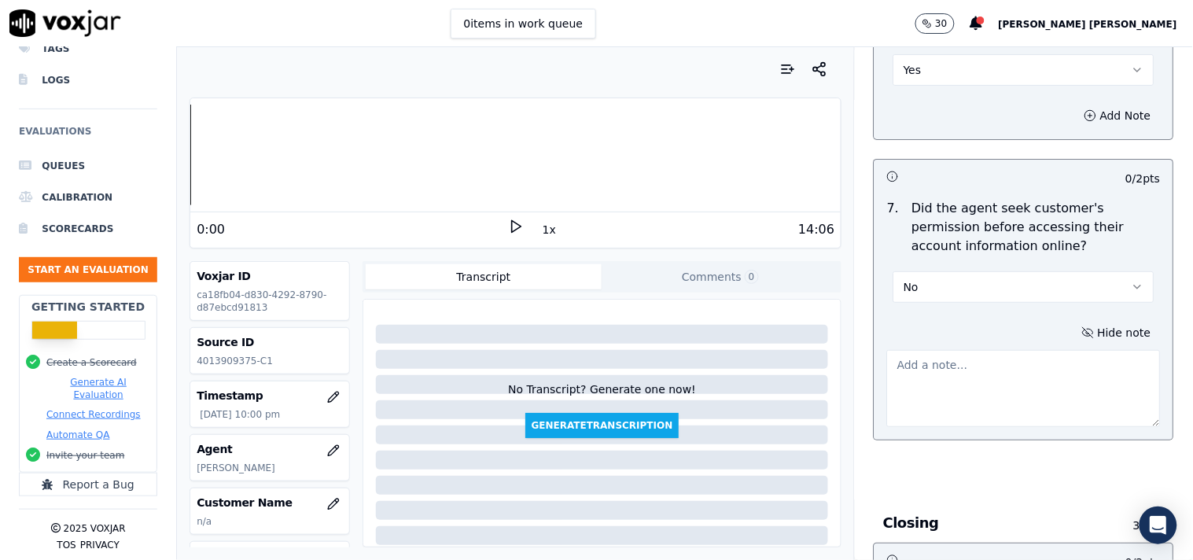
click at [967, 379] on textarea at bounding box center [1024, 388] width 274 height 77
paste textarea "@01:27-[PERSON_NAME] informed the account number to cx ,without taking the cx p…"
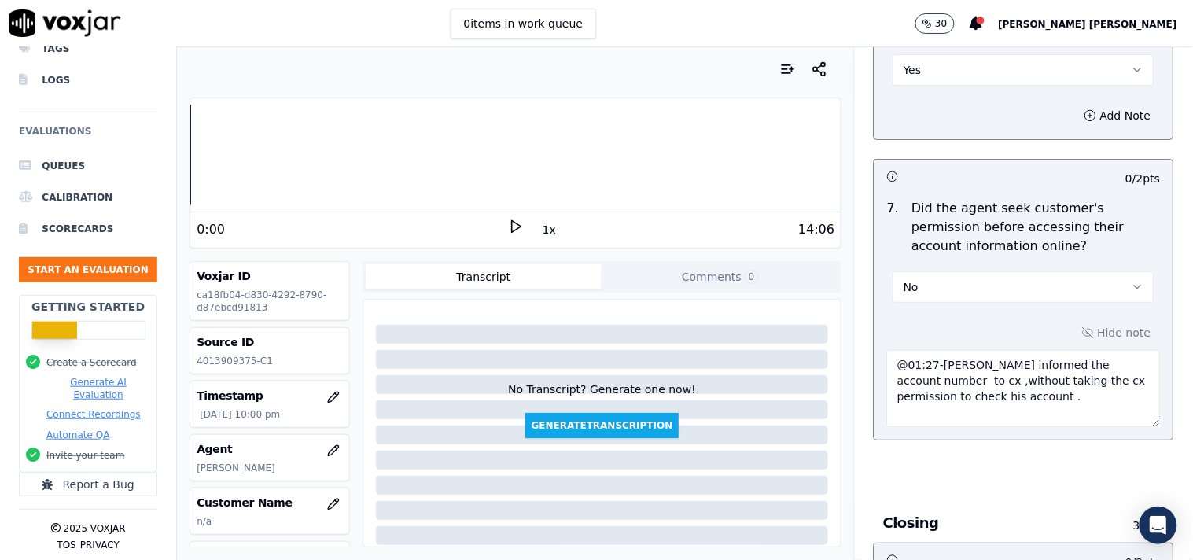
click at [887, 352] on textarea "@01:27-[PERSON_NAME] informed the account number to cx ,without taking the cx p…" at bounding box center [1024, 388] width 274 height 77
paste textarea "Call id-20250911-154702"
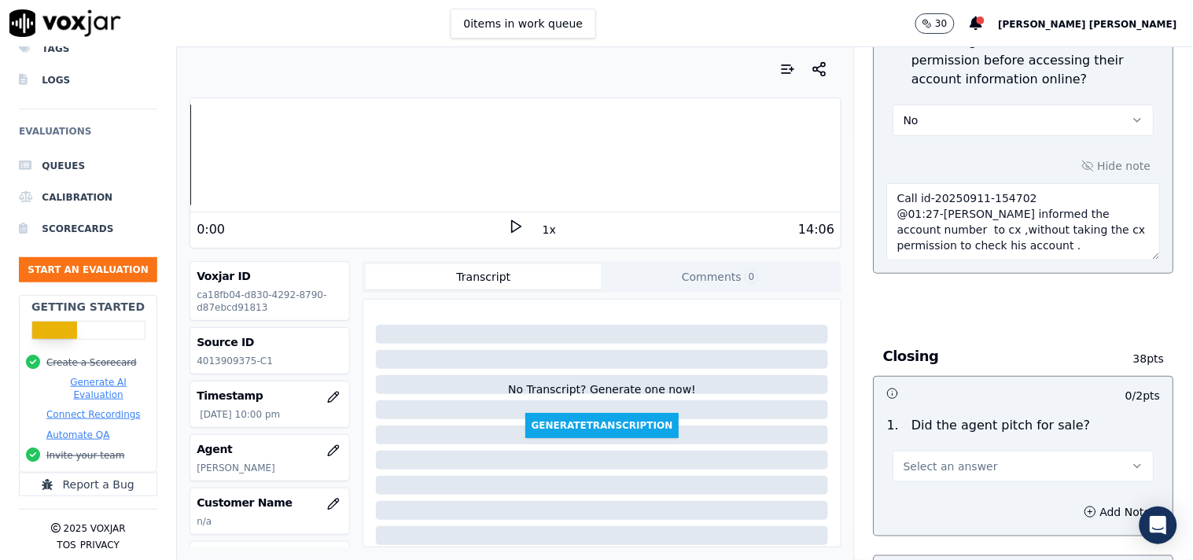
scroll to position [3319, 0]
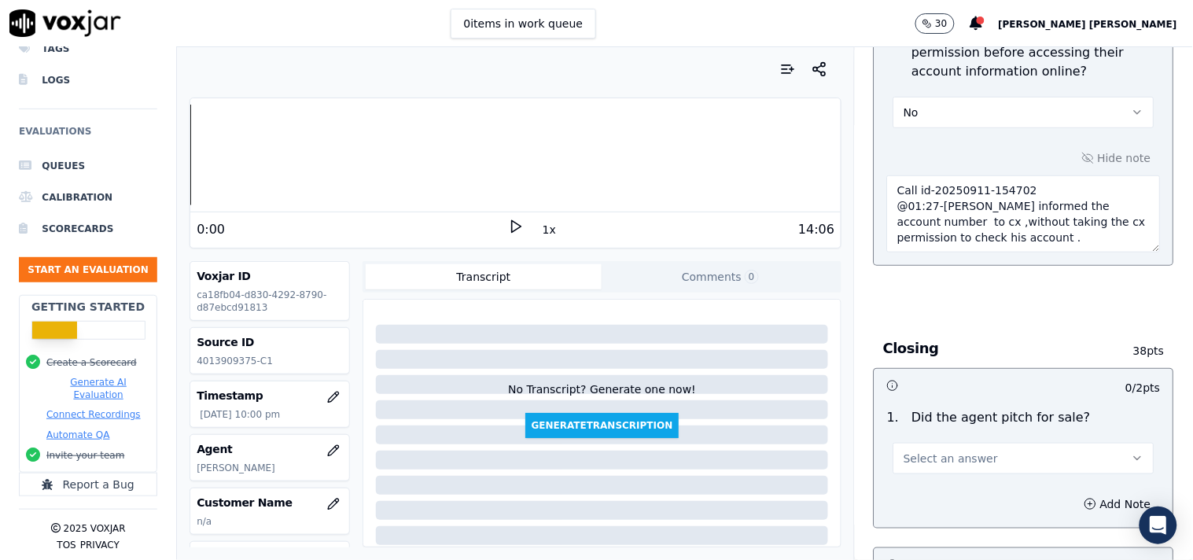
type textarea "Call id-20250911-154702 @01:27-[PERSON_NAME] informed the account number to cx …"
click at [967, 443] on button "Select an answer" at bounding box center [1023, 458] width 261 height 31
click at [936, 491] on div "Yes" at bounding box center [996, 487] width 231 height 25
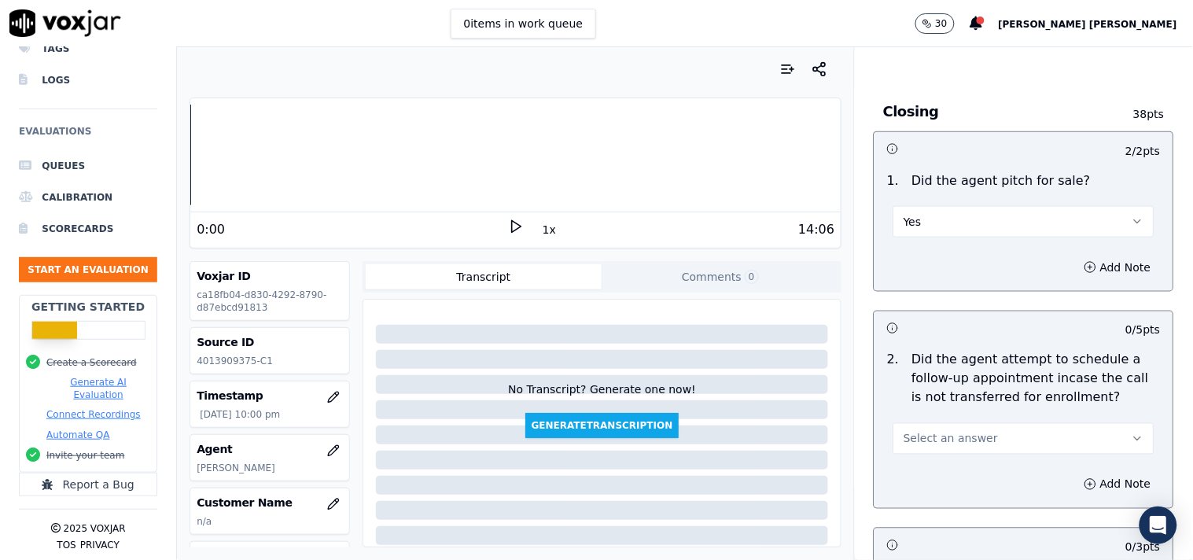
scroll to position [3581, 0]
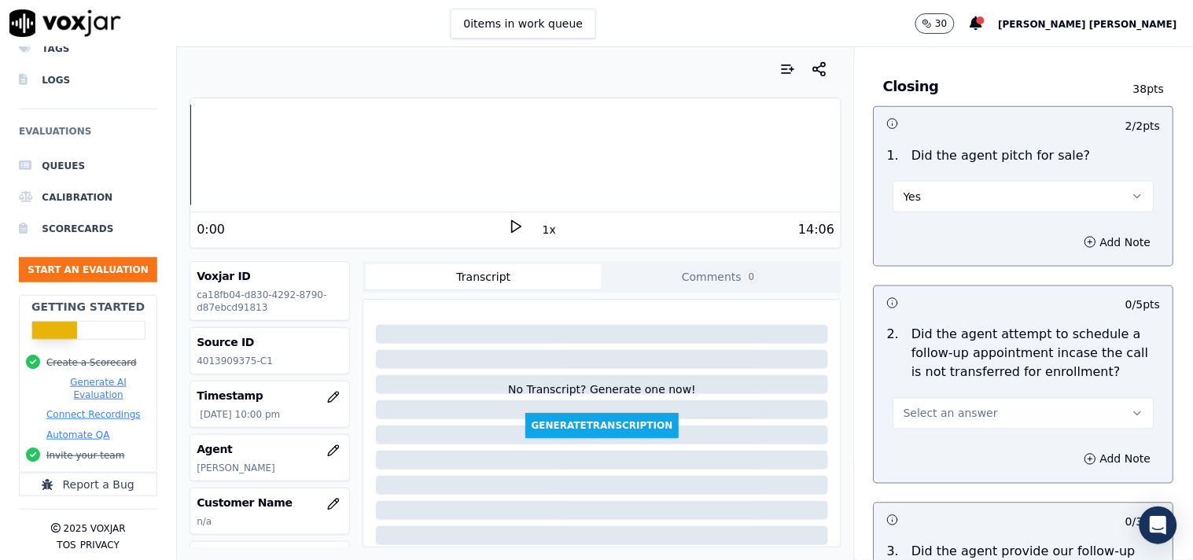
click at [956, 412] on span "Select an answer" at bounding box center [950, 414] width 94 height 16
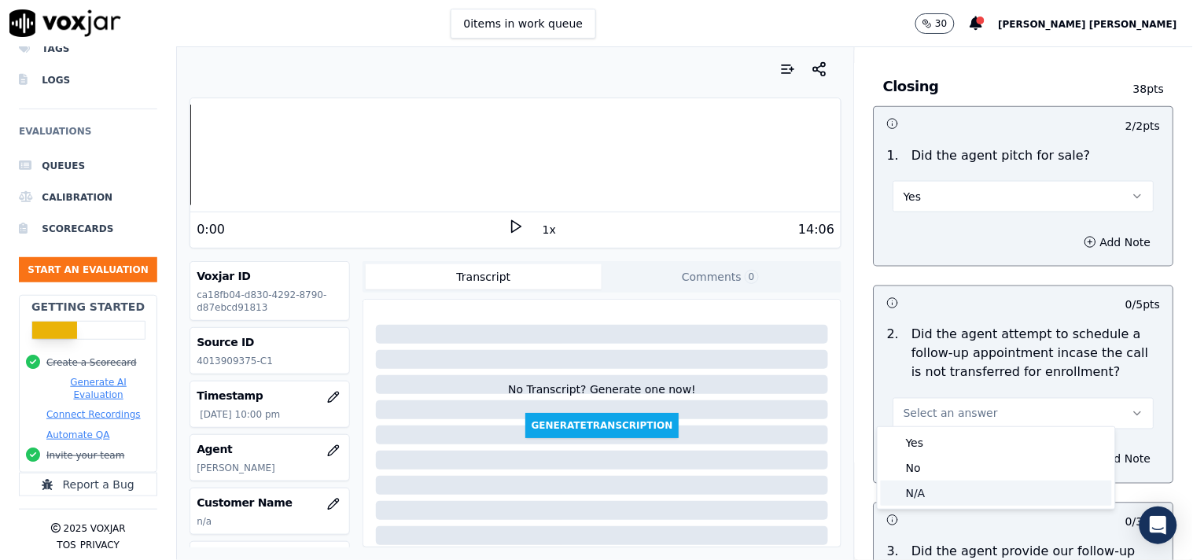
click at [957, 487] on div "N/A" at bounding box center [996, 492] width 231 height 25
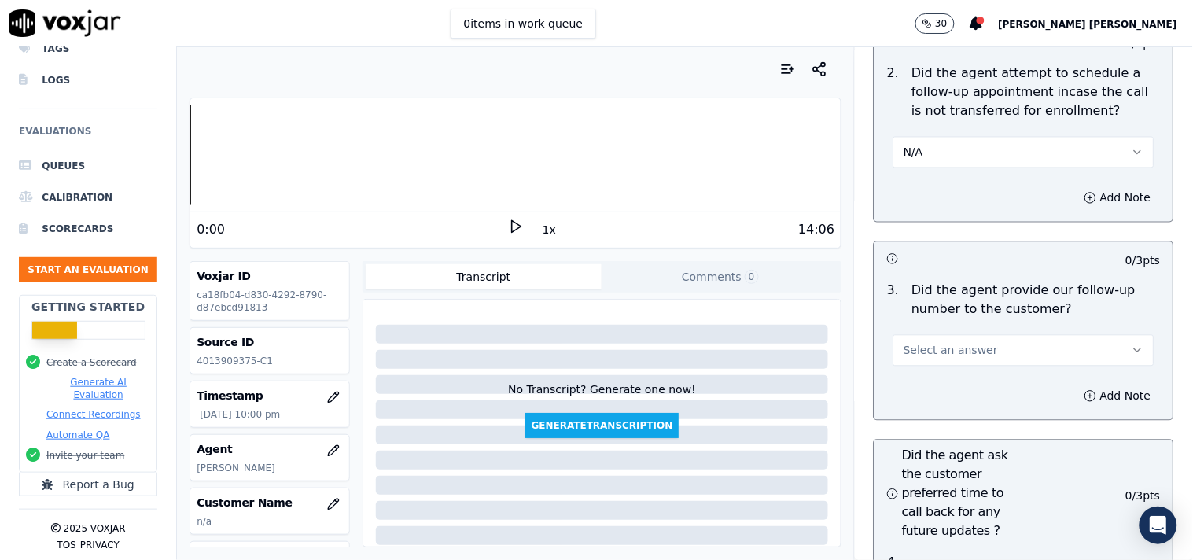
scroll to position [3843, 0]
click at [991, 342] on button "Select an answer" at bounding box center [1023, 349] width 261 height 31
click at [978, 371] on div "Yes" at bounding box center [996, 378] width 231 height 25
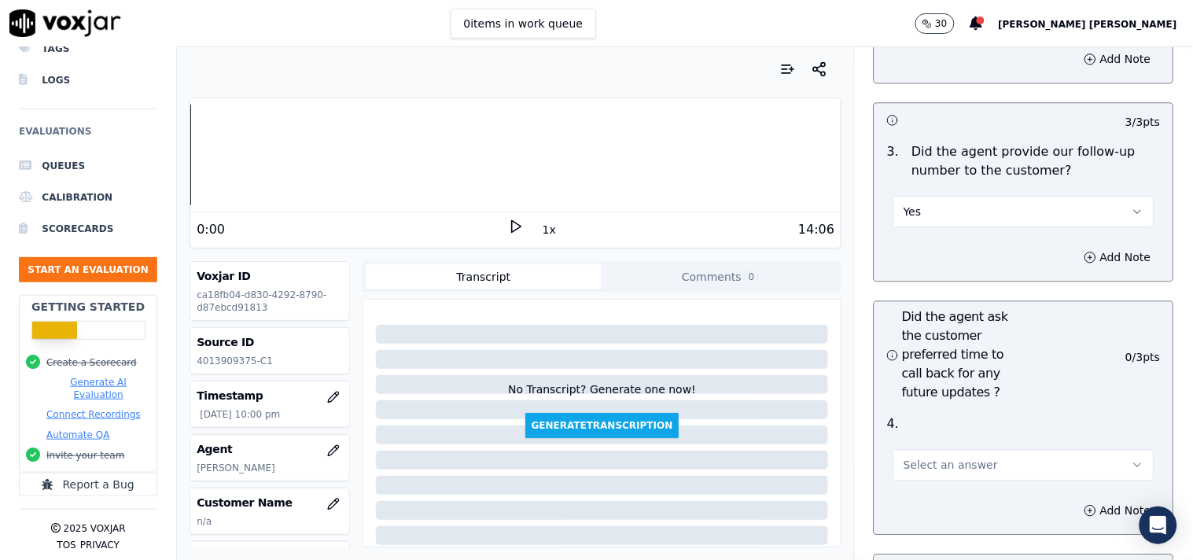
scroll to position [4018, 0]
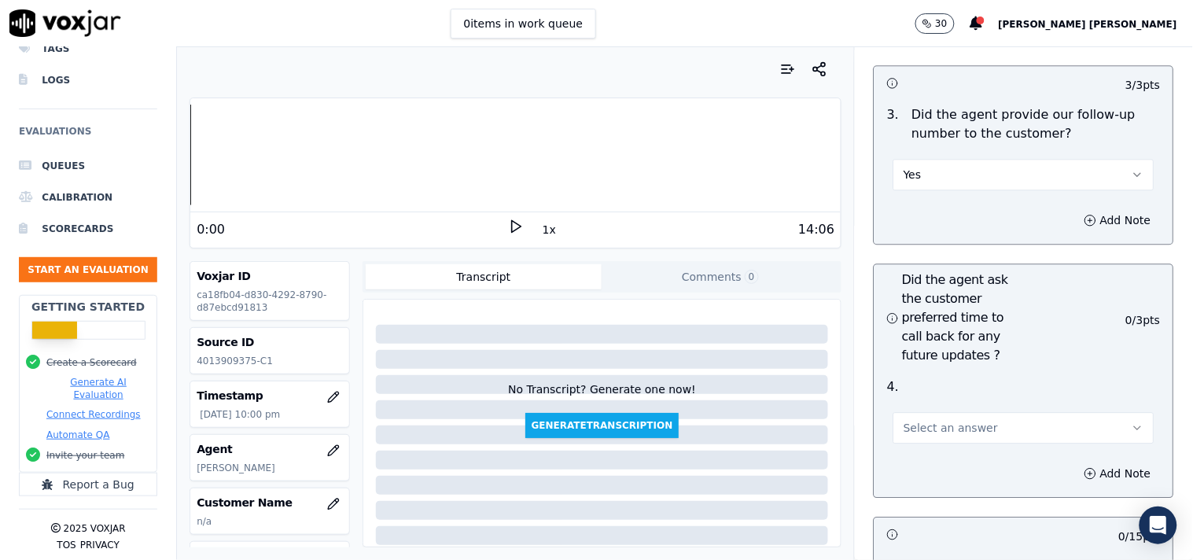
click at [958, 431] on button "Select an answer" at bounding box center [1023, 427] width 261 height 31
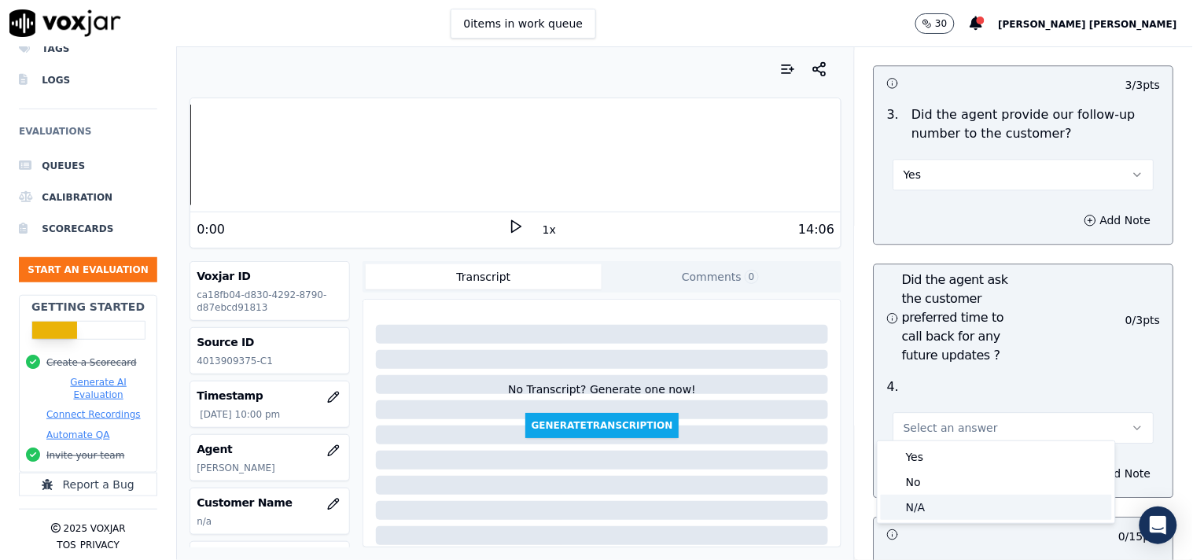
click at [944, 517] on div "N/A" at bounding box center [996, 507] width 231 height 25
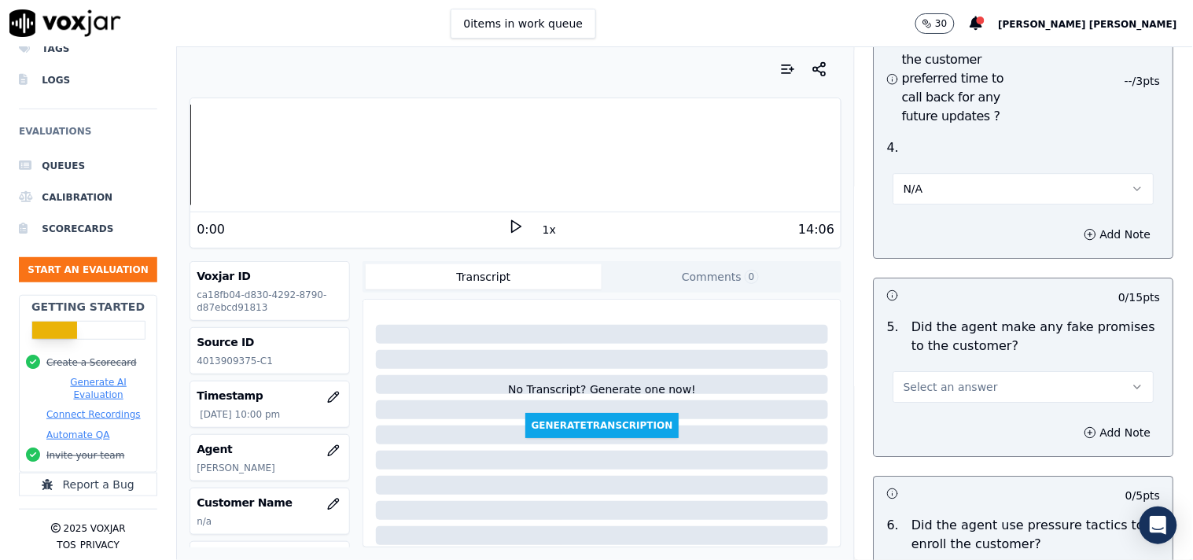
scroll to position [4280, 0]
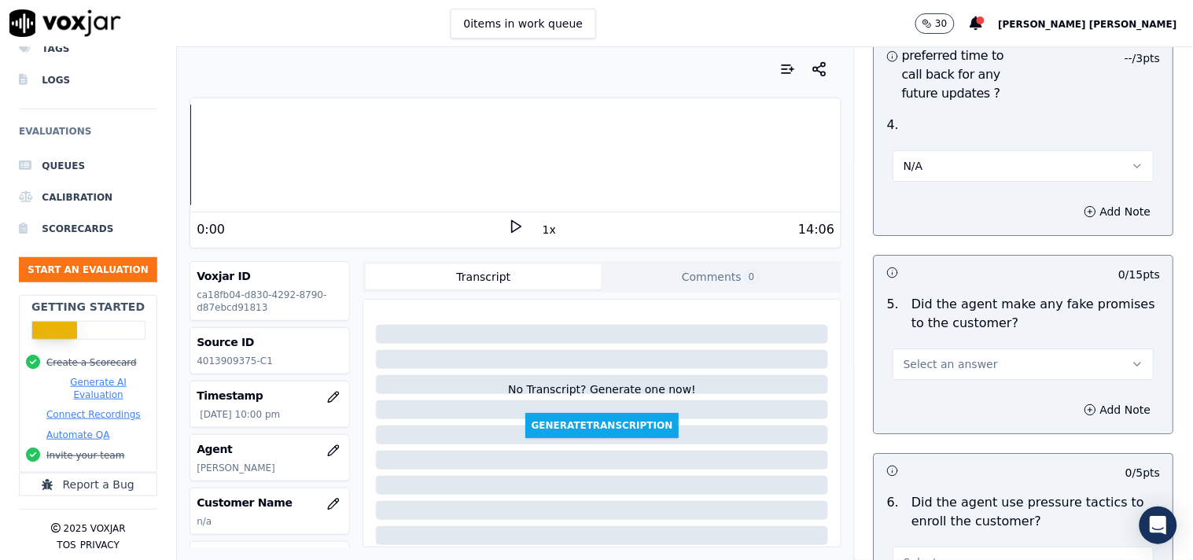
click at [961, 348] on button "Select an answer" at bounding box center [1023, 363] width 261 height 31
click at [949, 410] on div "No" at bounding box center [996, 418] width 231 height 25
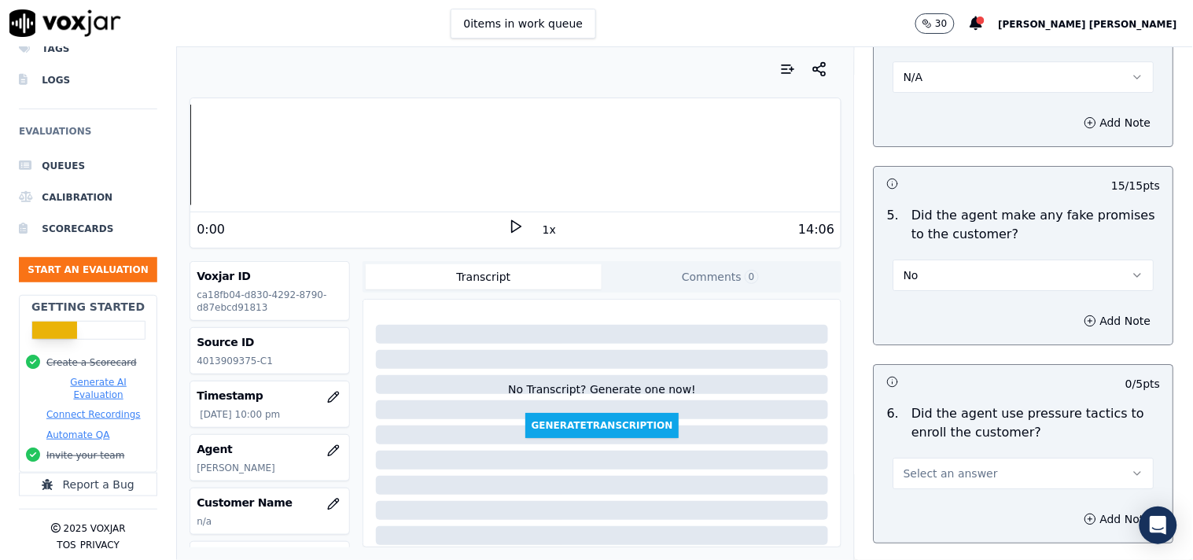
scroll to position [4542, 0]
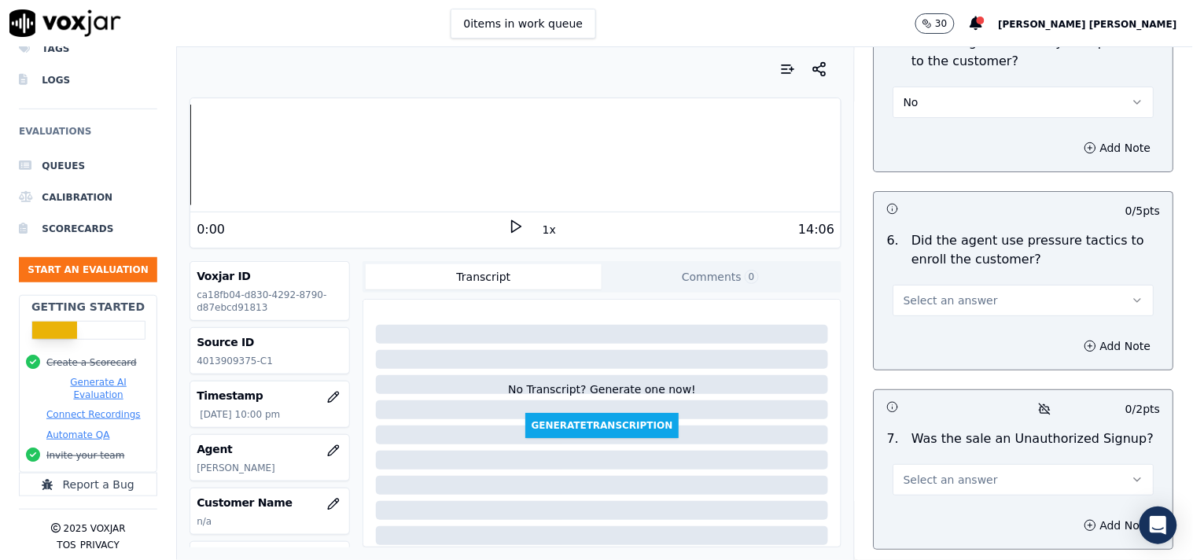
click at [964, 299] on span "Select an answer" at bounding box center [950, 300] width 94 height 16
click at [947, 364] on div "No" at bounding box center [996, 354] width 231 height 25
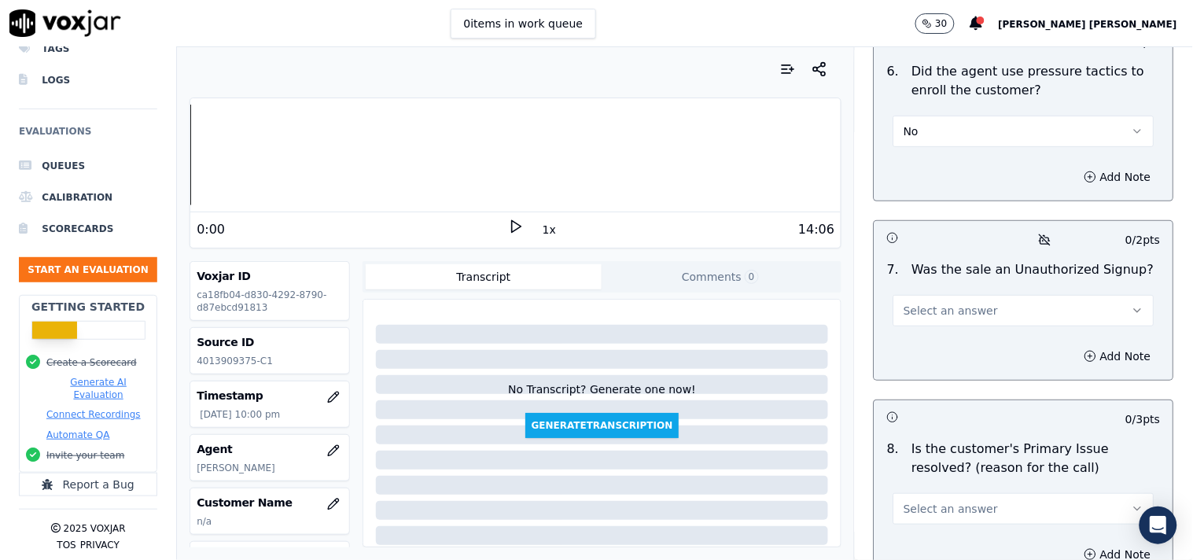
scroll to position [4717, 0]
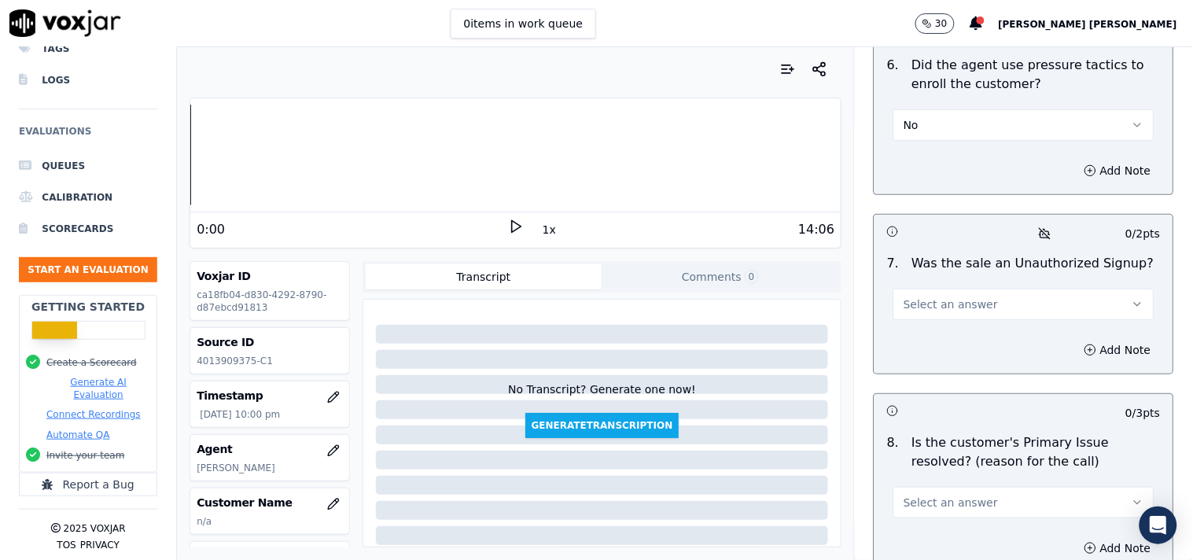
click at [958, 311] on button "Select an answer" at bounding box center [1023, 304] width 261 height 31
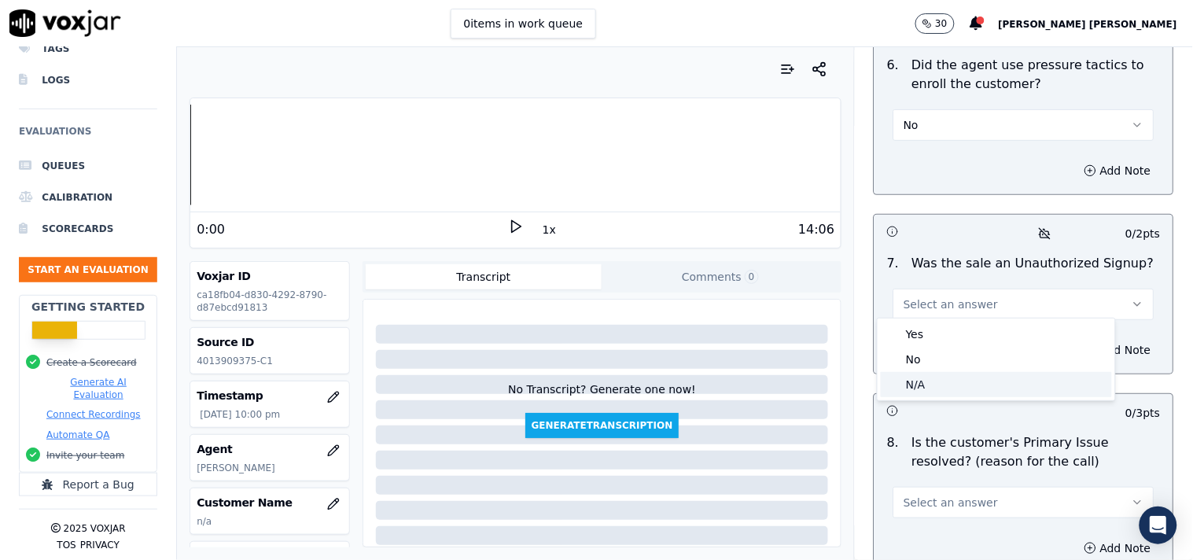
click at [947, 383] on div "N/A" at bounding box center [996, 384] width 231 height 25
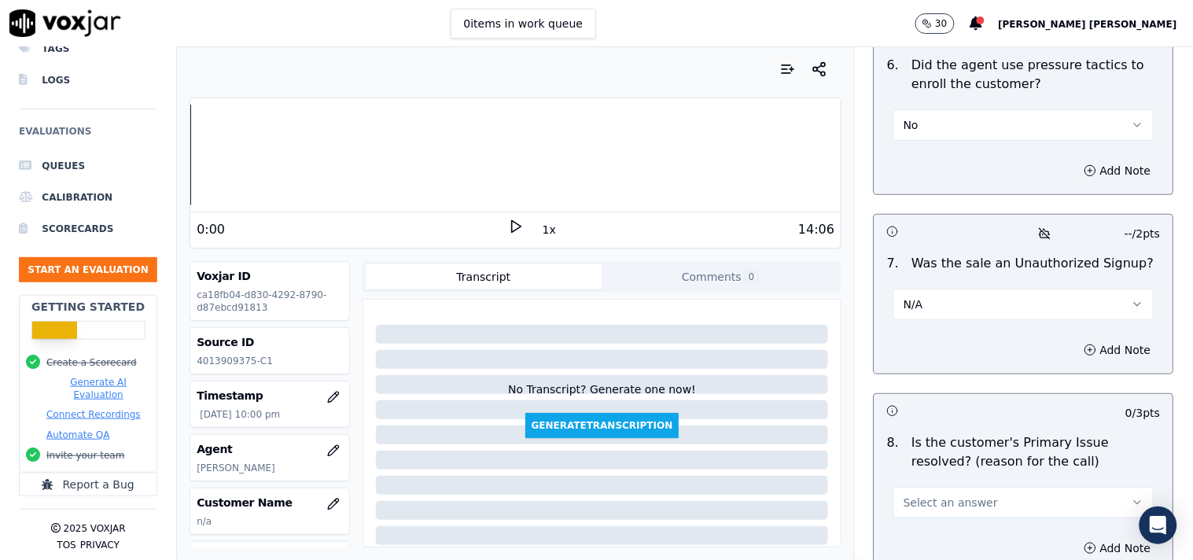
click at [1020, 494] on button "Select an answer" at bounding box center [1023, 502] width 261 height 31
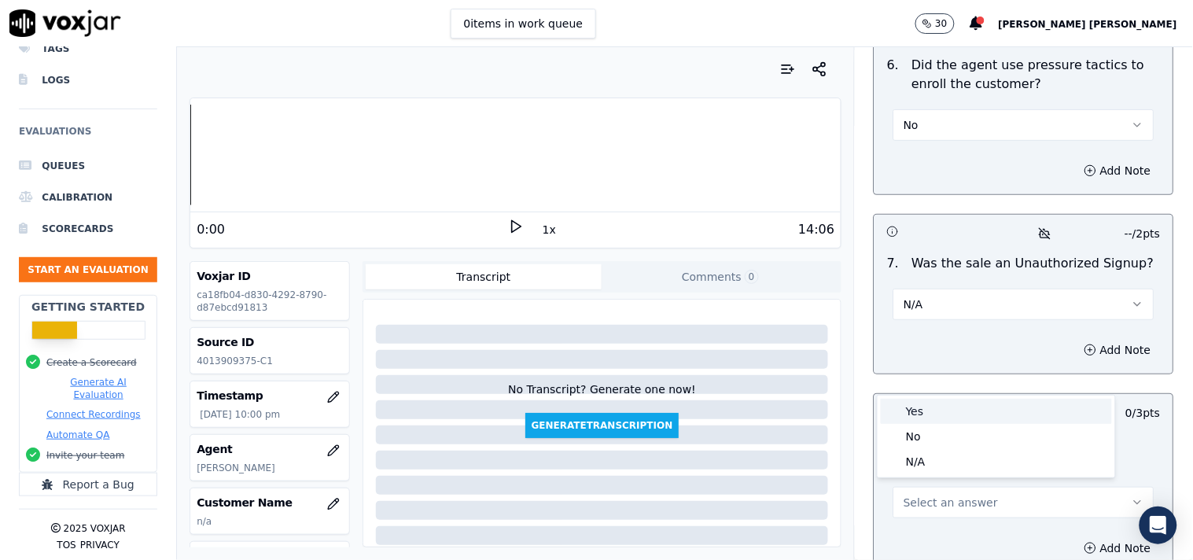
click at [948, 405] on div "Yes" at bounding box center [996, 411] width 231 height 25
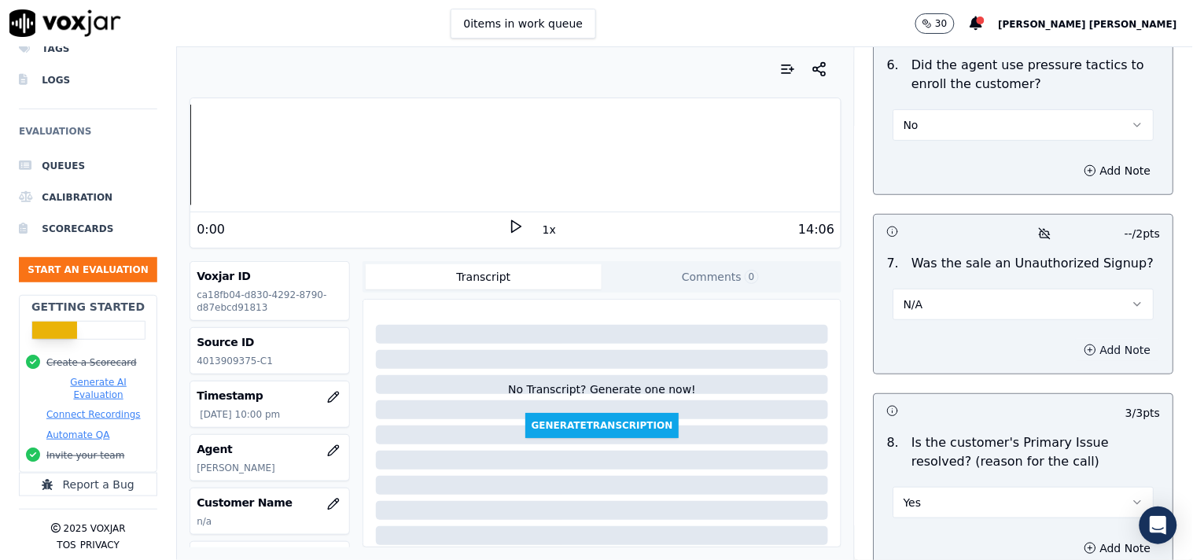
click at [1075, 344] on button "Add Note" at bounding box center [1118, 350] width 86 height 22
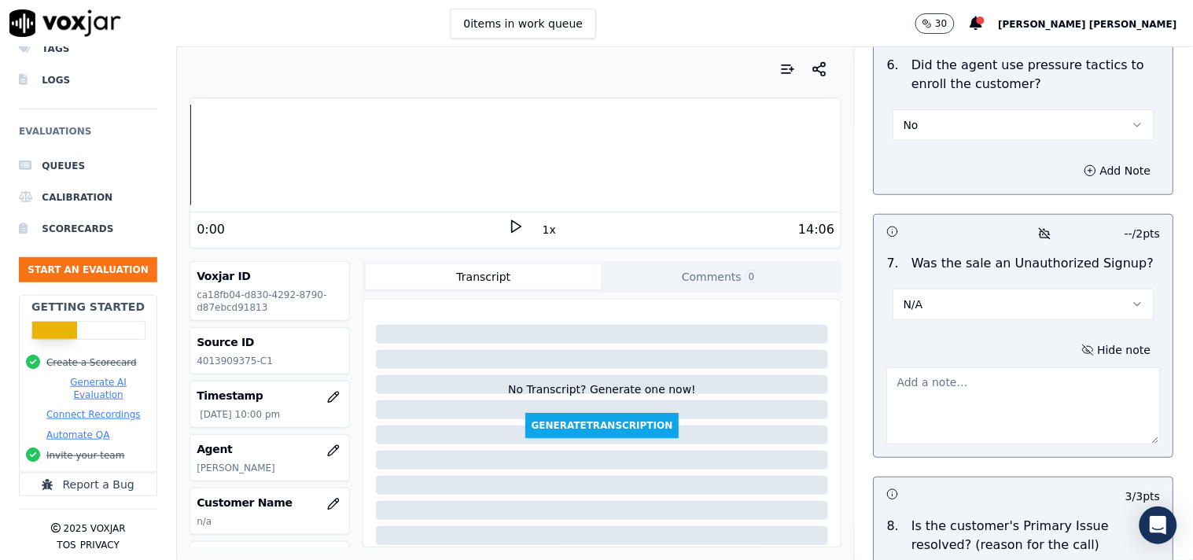
click at [985, 377] on textarea at bounding box center [1024, 405] width 274 height 77
paste textarea "call id-20250911-155448 In the TPV verification when verifier said-"Your enroll…"
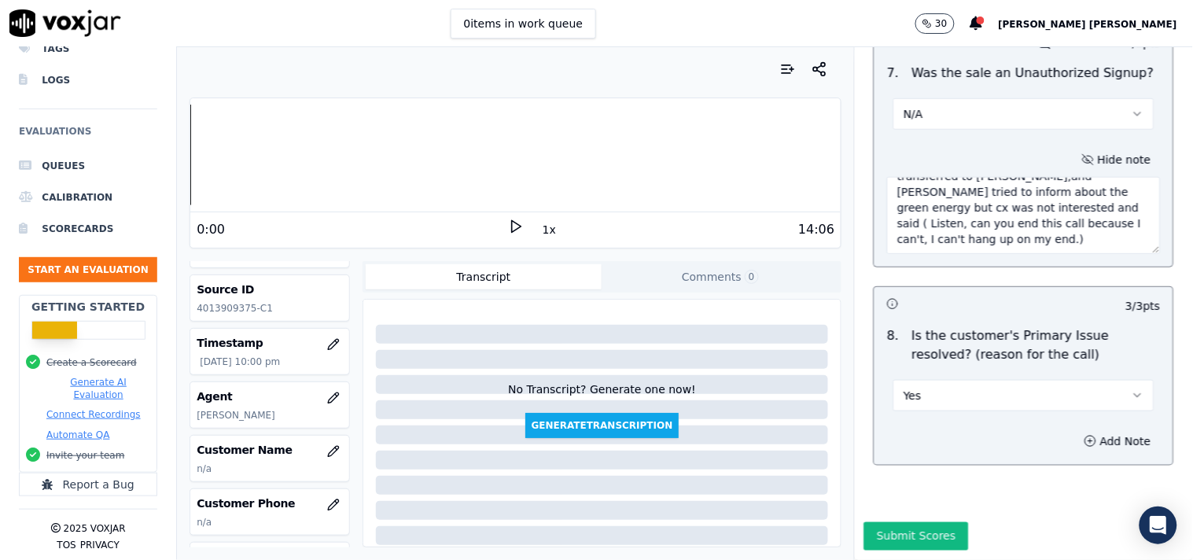
scroll to position [87, 0]
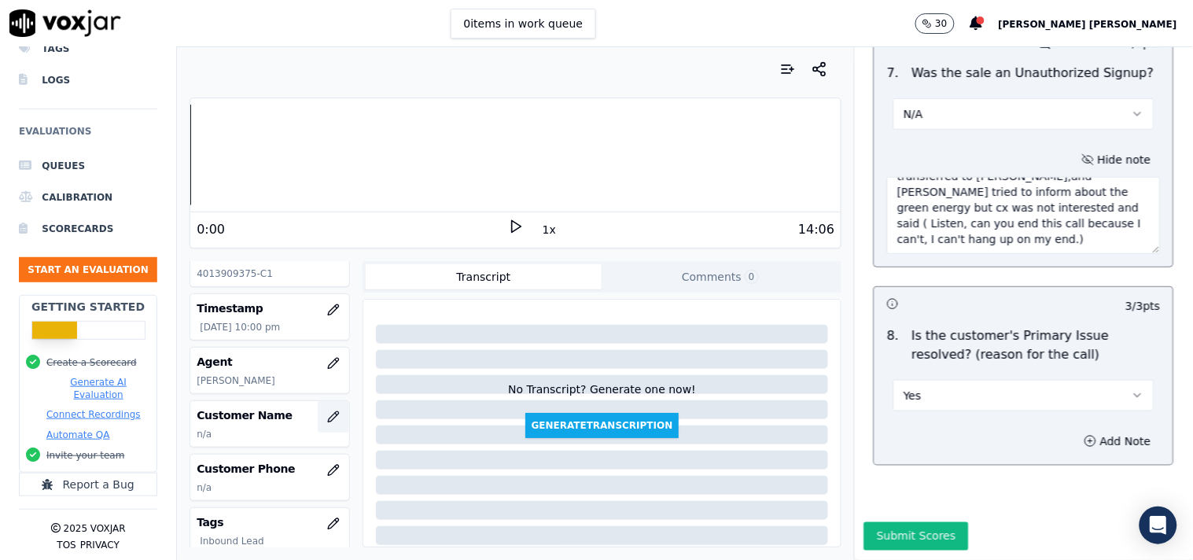
type textarea "call id-20250911-155448 In the TPV verification when verifier said-"Your enroll…"
click at [327, 414] on icon "button" at bounding box center [333, 416] width 13 height 13
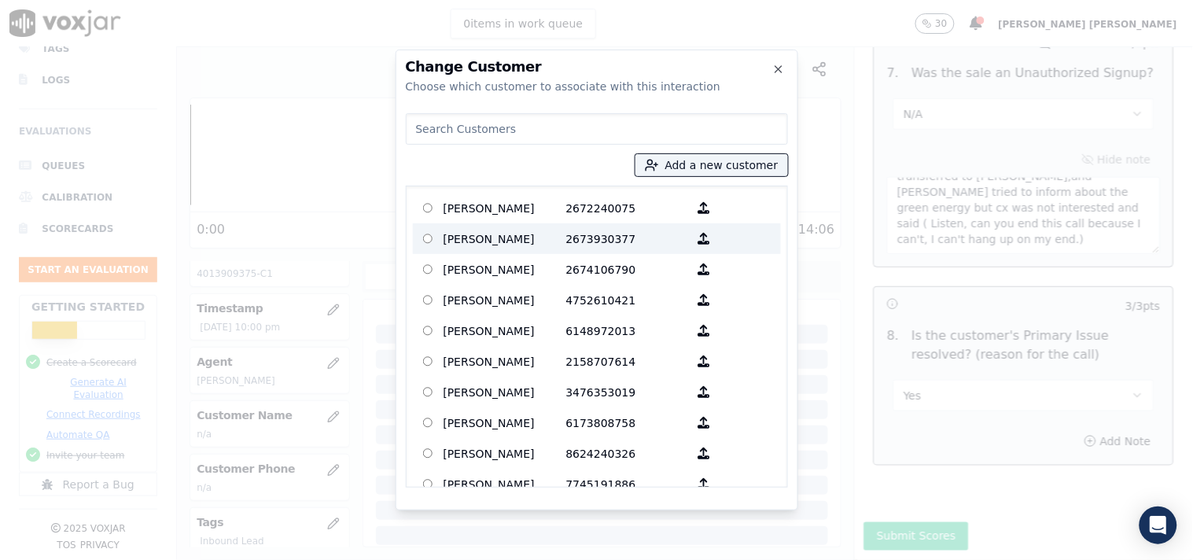
paste input "[PERSON_NAME]"
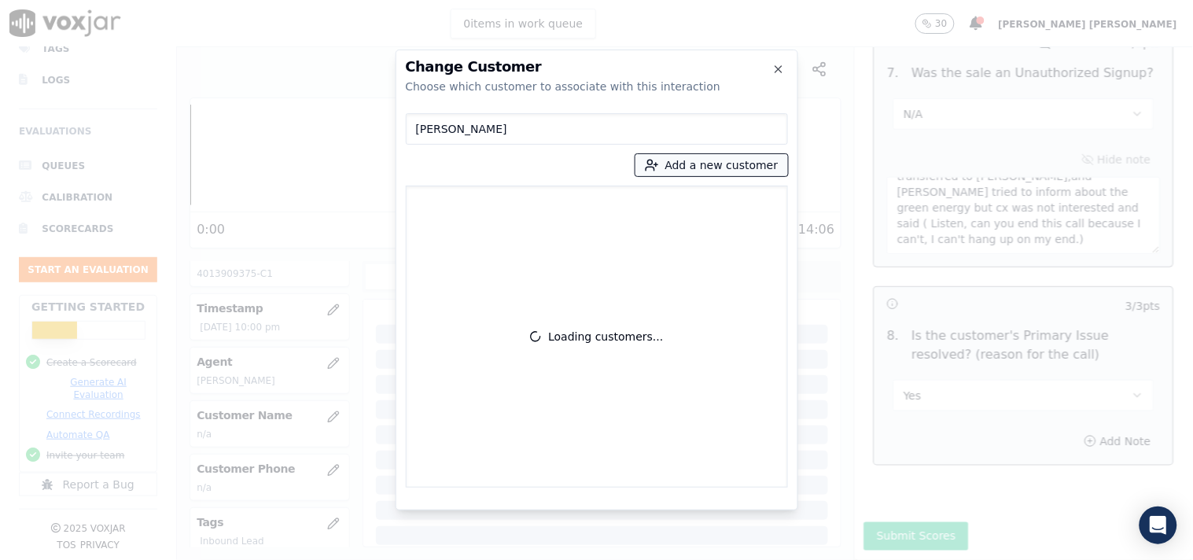
type input "[PERSON_NAME]"
click at [726, 156] on button "Add a new customer" at bounding box center [711, 165] width 153 height 22
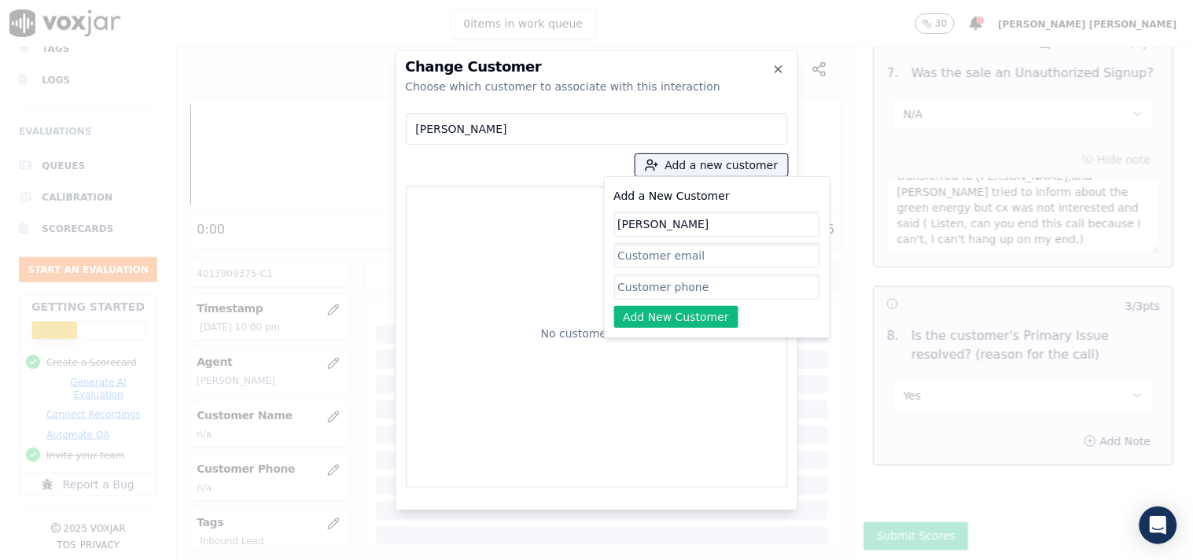
type input "[PERSON_NAME]"
click at [681, 281] on input "Add a New Customer" at bounding box center [717, 286] width 206 height 25
paste input "4013909375"
type input "4013909375"
click at [675, 307] on button "Add New Customer" at bounding box center [676, 317] width 125 height 22
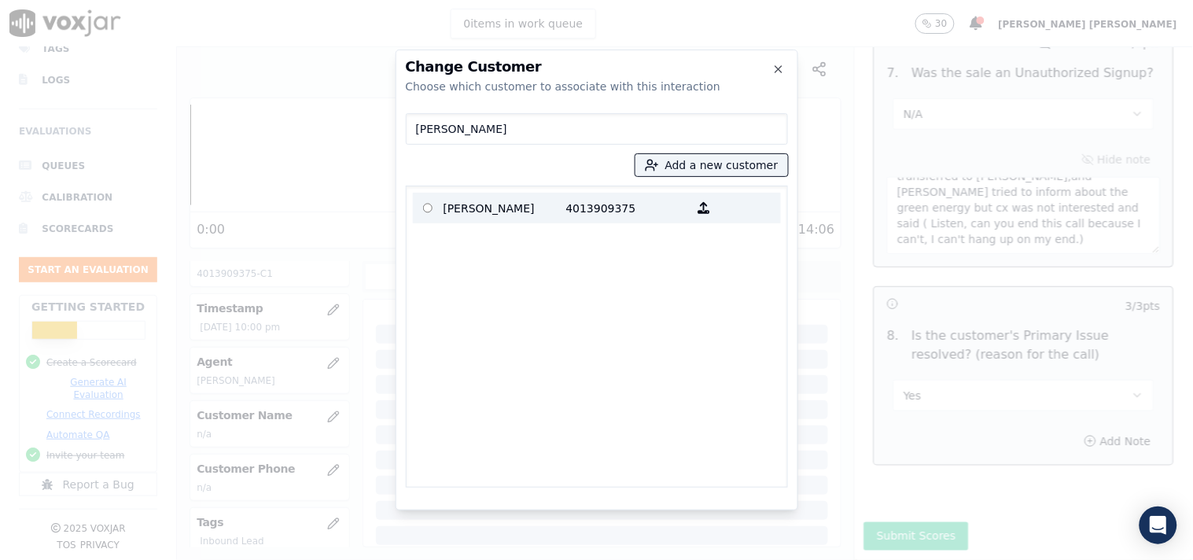
click at [491, 212] on p "[PERSON_NAME]" at bounding box center [504, 208] width 123 height 24
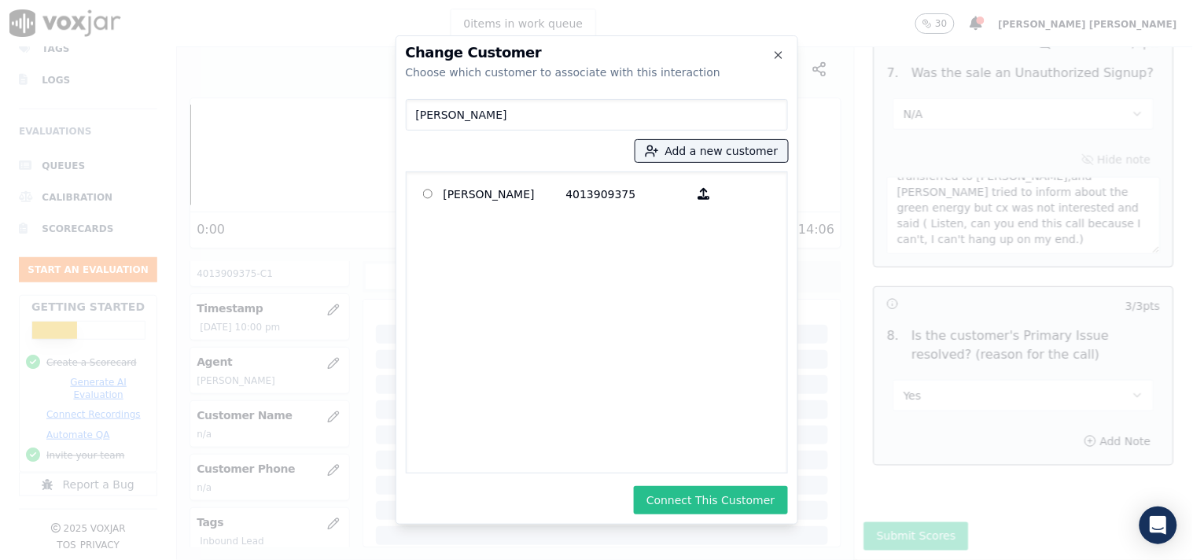
click at [749, 503] on button "Connect This Customer" at bounding box center [710, 500] width 153 height 28
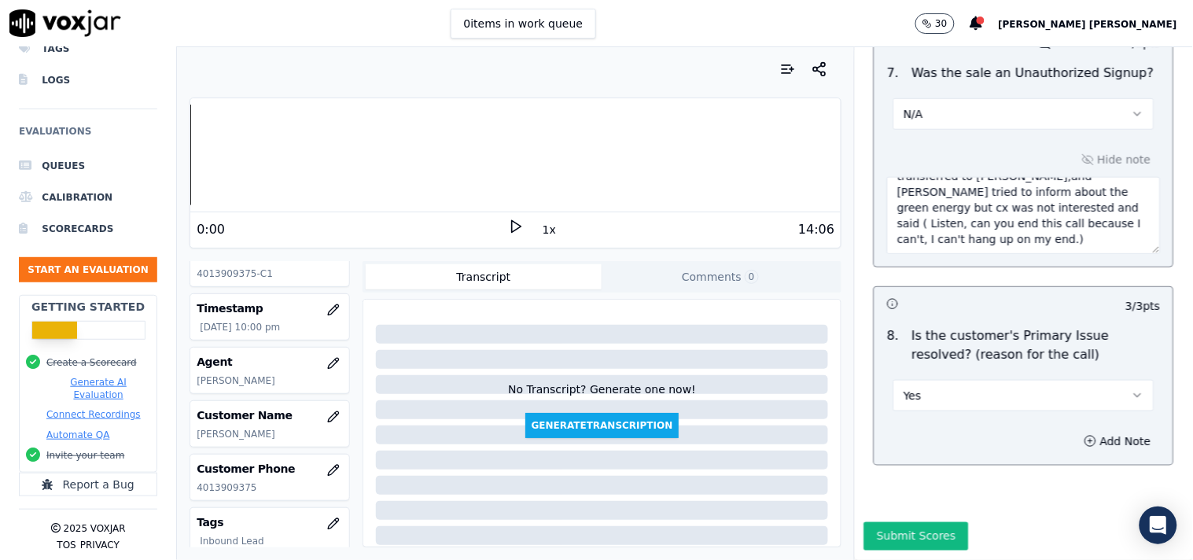
click at [876, 522] on button "Submit Scores" at bounding box center [916, 536] width 105 height 28
